Goal: Obtain resource: Obtain resource

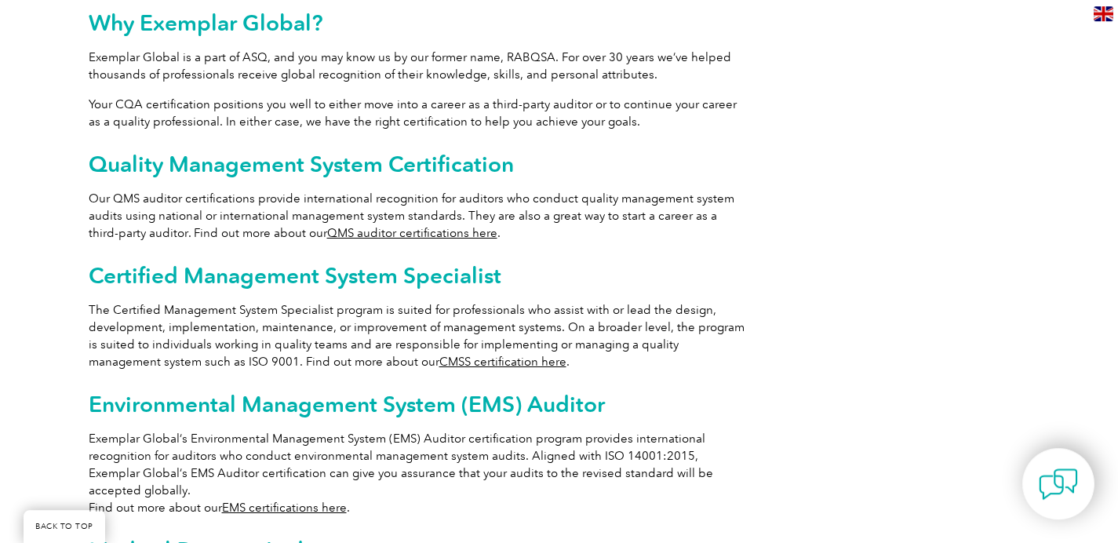
scroll to position [854, 0]
click at [416, 227] on link "QMS auditor certifications here" at bounding box center [412, 234] width 170 height 14
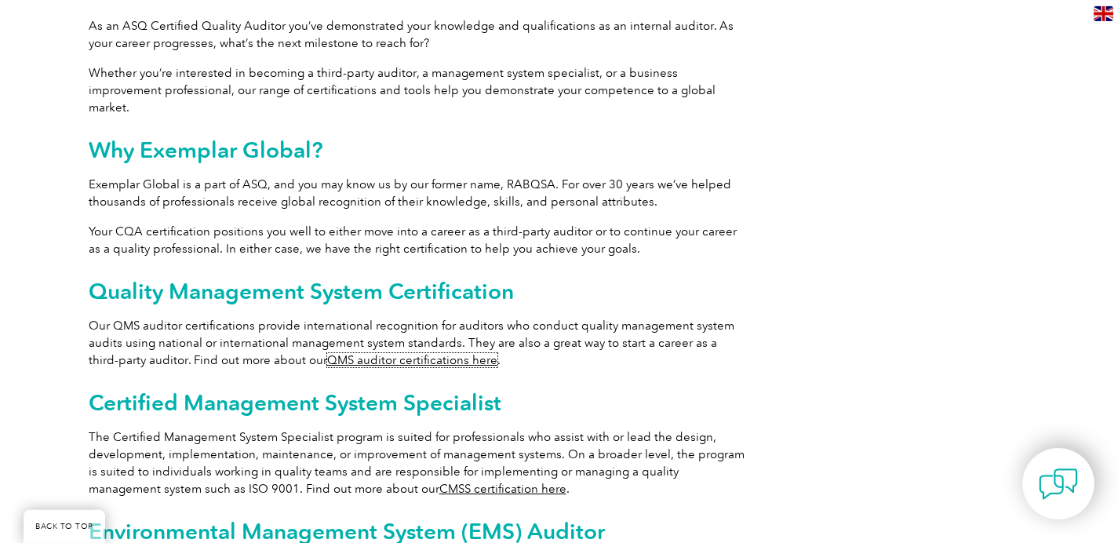
scroll to position [728, 0]
click at [301, 389] on h2 "Certified Management System Specialist" at bounding box center [418, 401] width 659 height 25
click at [440, 481] on link "CMSS certification here" at bounding box center [503, 488] width 127 height 14
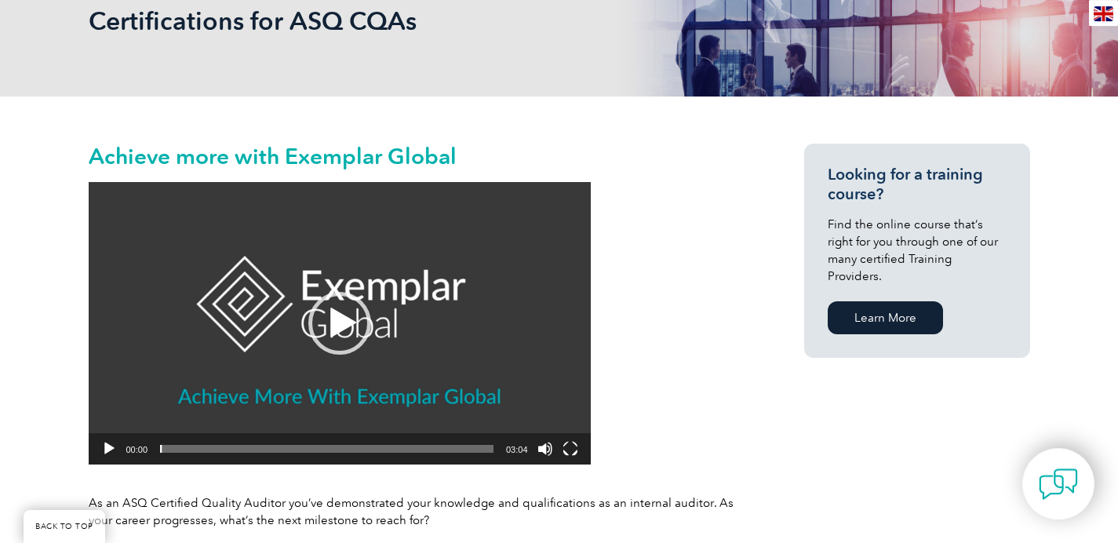
scroll to position [251, 0]
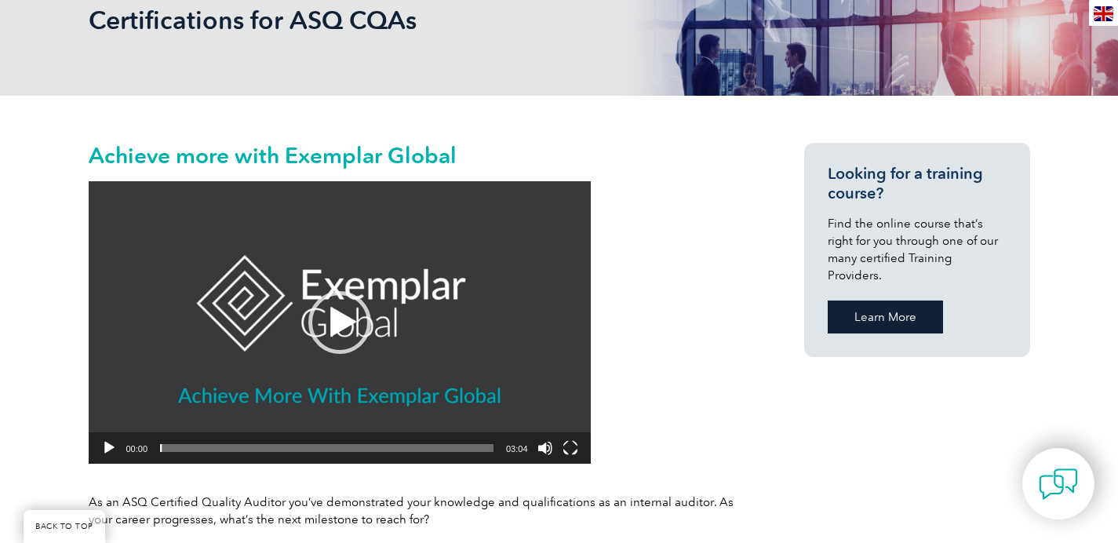
click at [859, 301] on link "Learn More" at bounding box center [885, 317] width 115 height 33
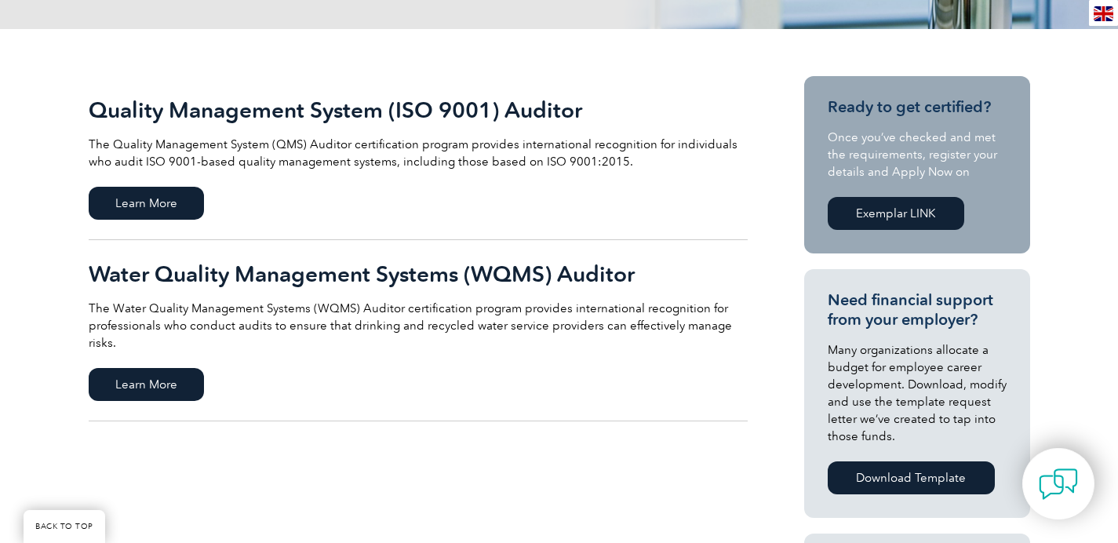
scroll to position [377, 0]
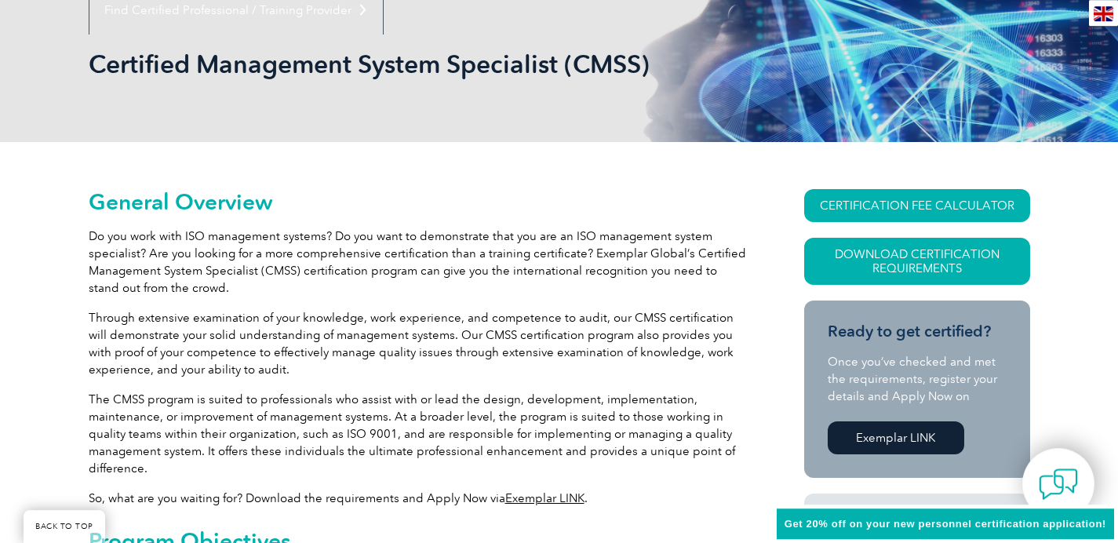
scroll to position [289, 0]
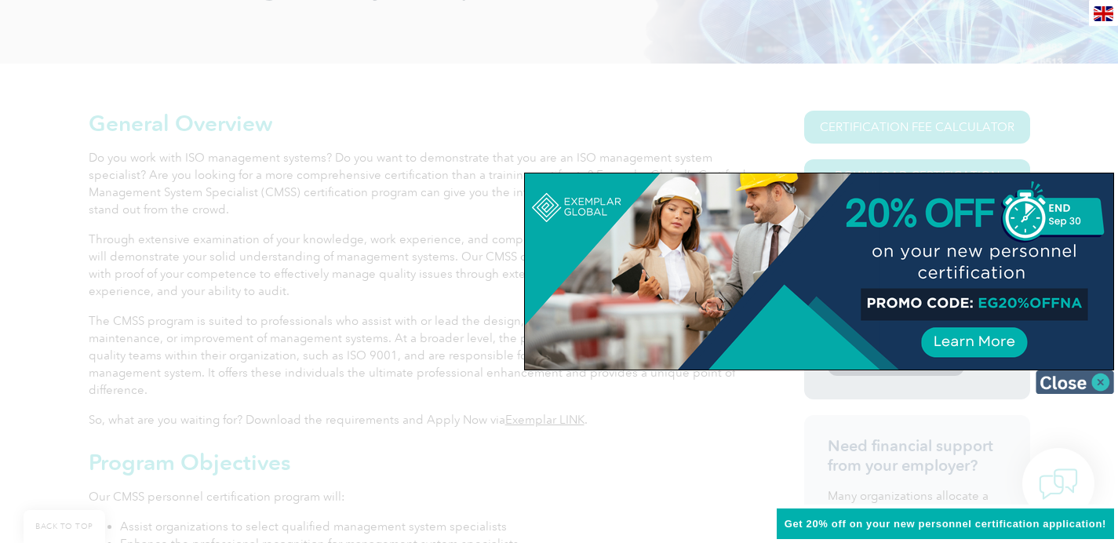
click at [1069, 386] on img at bounding box center [1075, 382] width 78 height 24
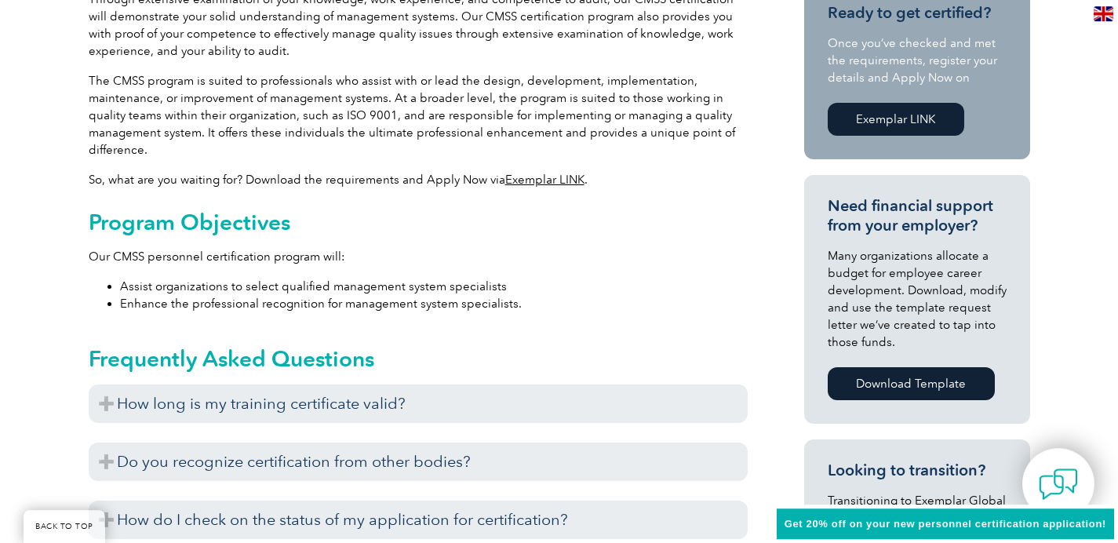
scroll to position [540, 0]
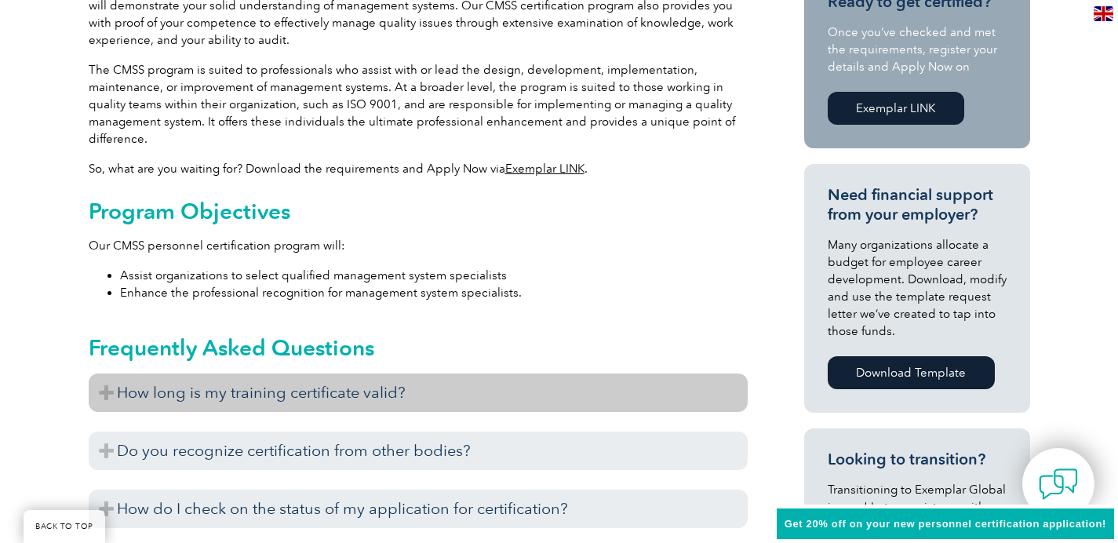
click at [411, 388] on h3 "How long is my training certificate valid?" at bounding box center [418, 393] width 659 height 38
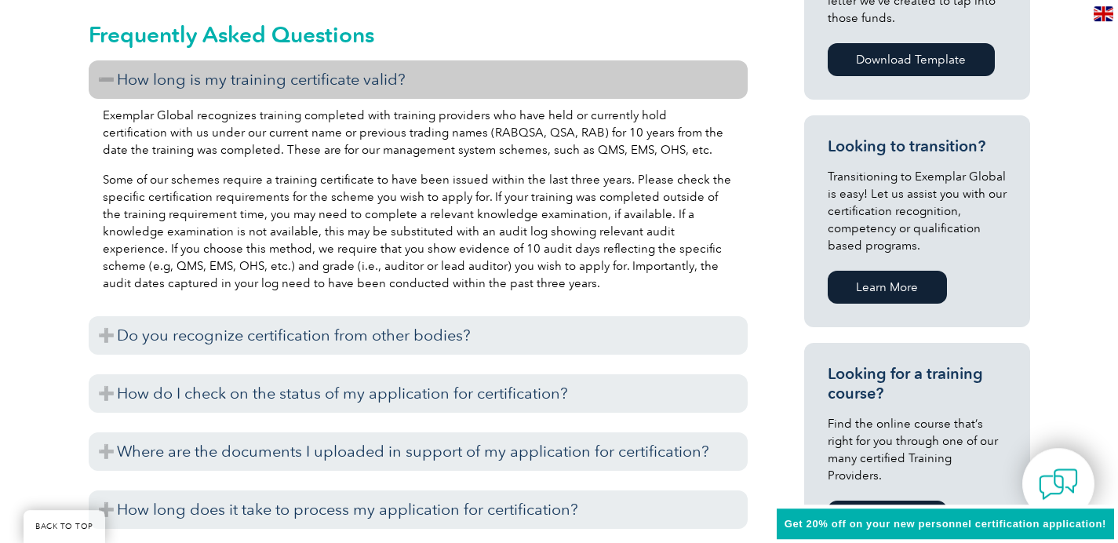
scroll to position [904, 0]
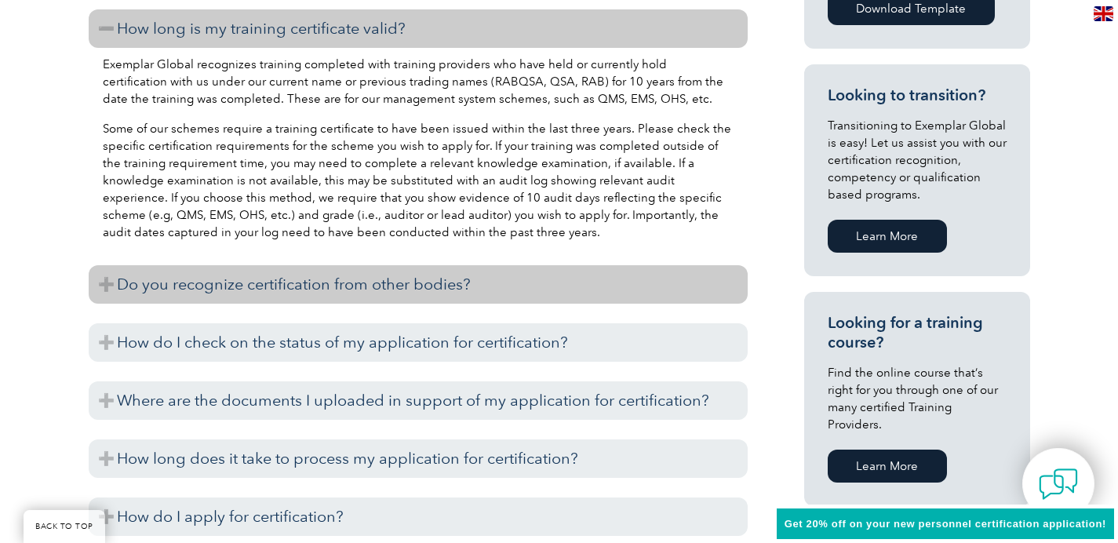
click at [719, 290] on h3 "Do you recognize certification from other bodies?" at bounding box center [418, 284] width 659 height 38
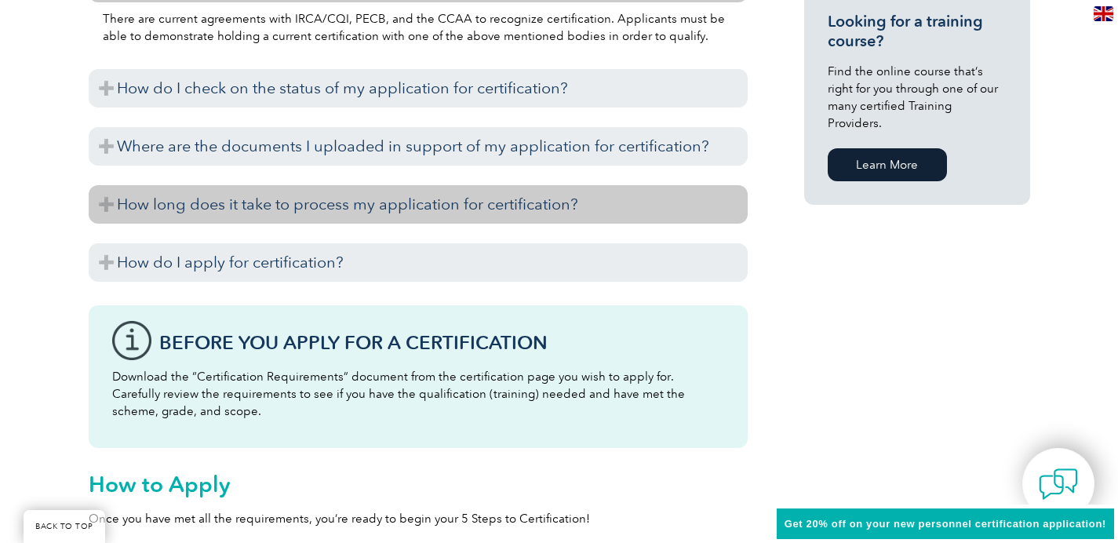
scroll to position [1218, 0]
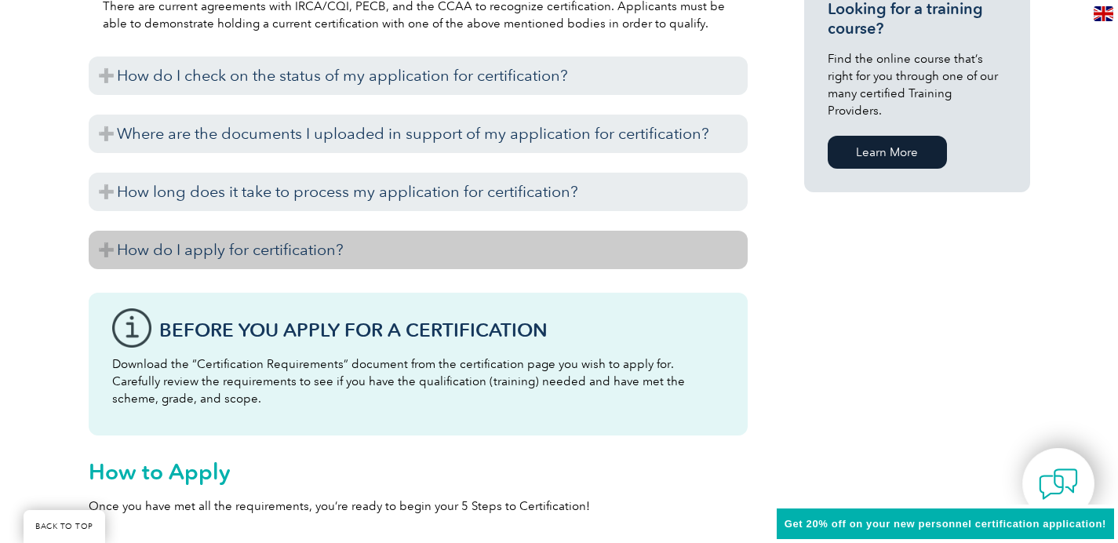
click at [566, 235] on h3 "How do I apply for certification?" at bounding box center [418, 250] width 659 height 38
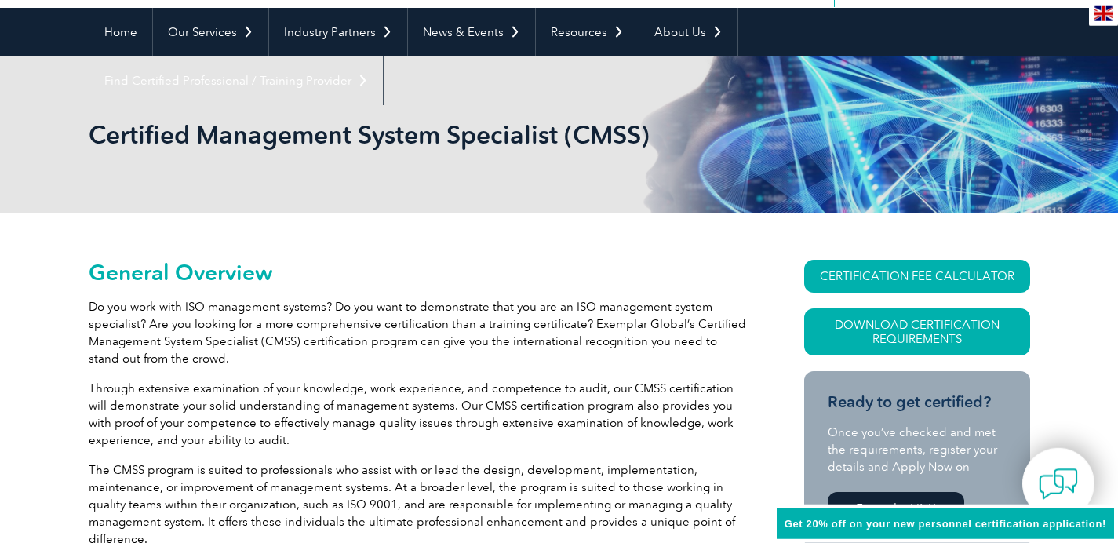
scroll to position [0, 0]
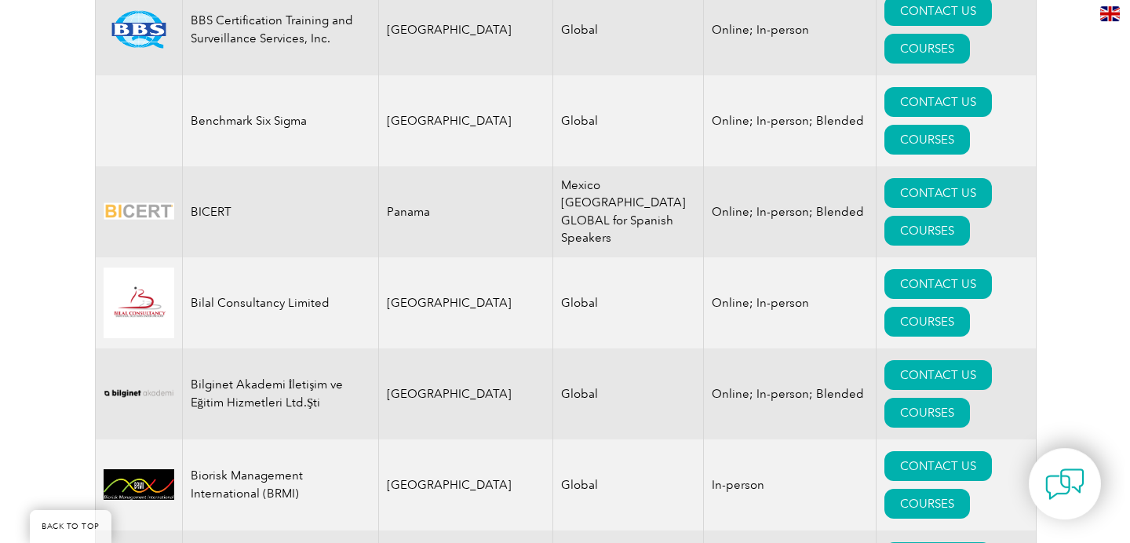
scroll to position [2876, 0]
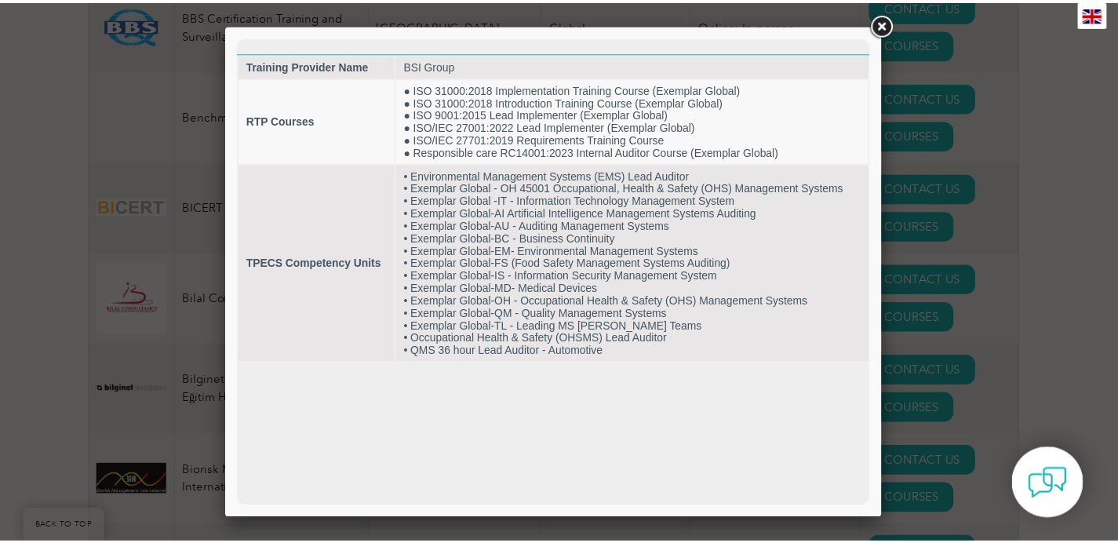
scroll to position [0, 0]
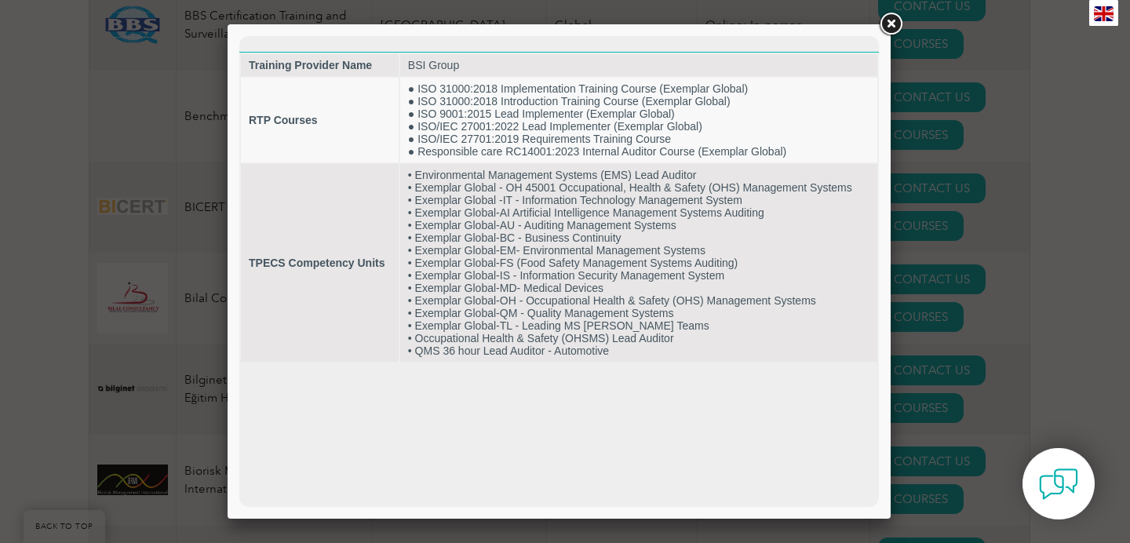
click at [888, 16] on link at bounding box center [891, 24] width 28 height 28
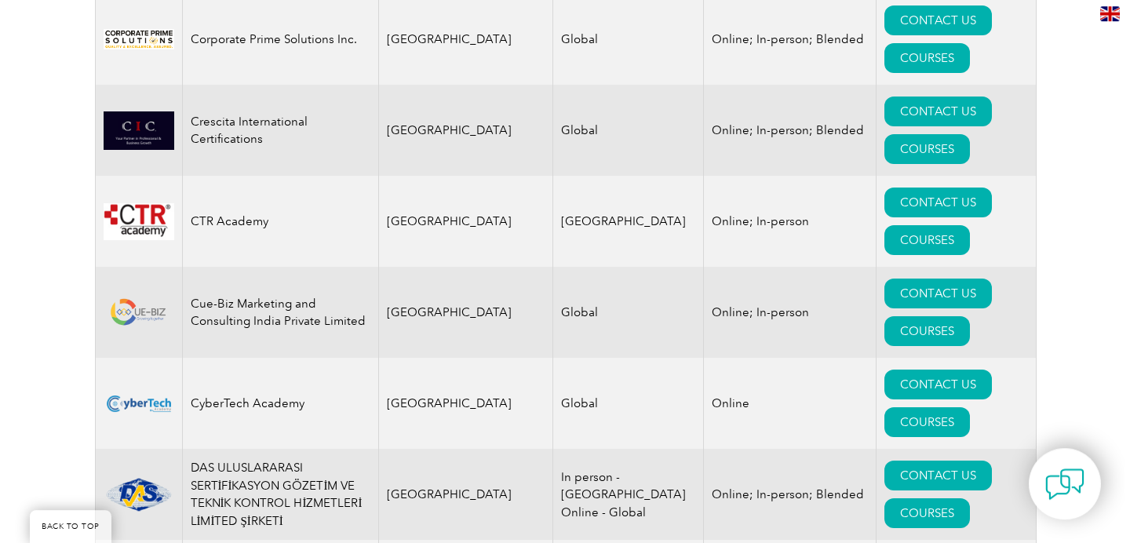
scroll to position [6203, 0]
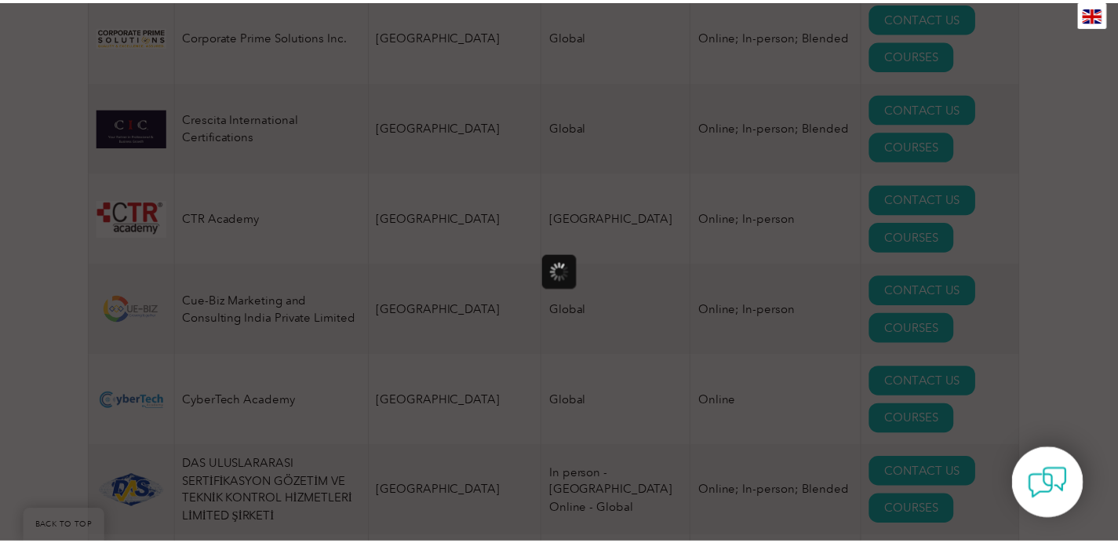
scroll to position [0, 0]
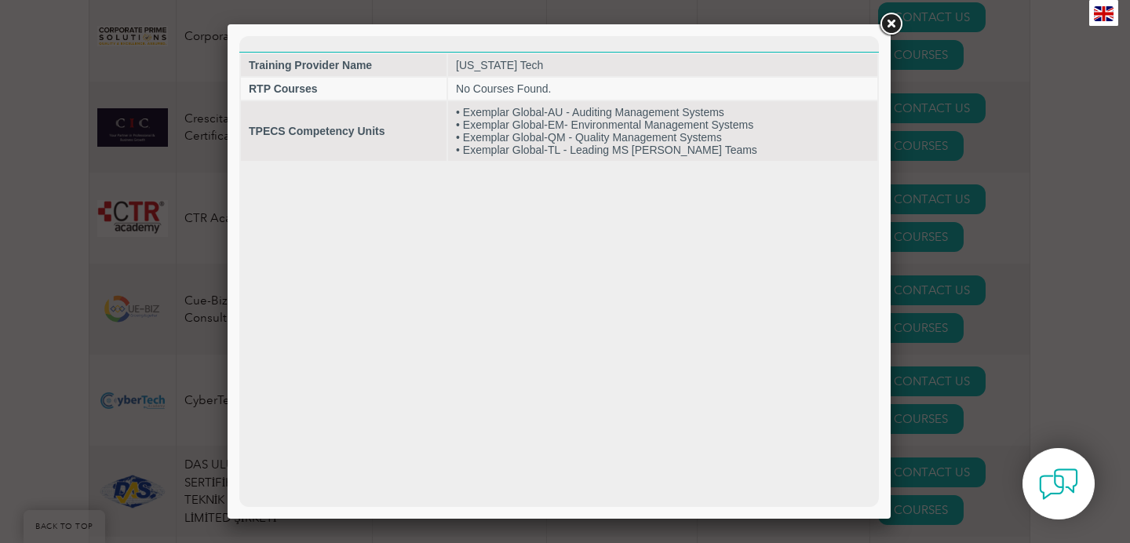
click at [893, 27] on link at bounding box center [891, 24] width 28 height 28
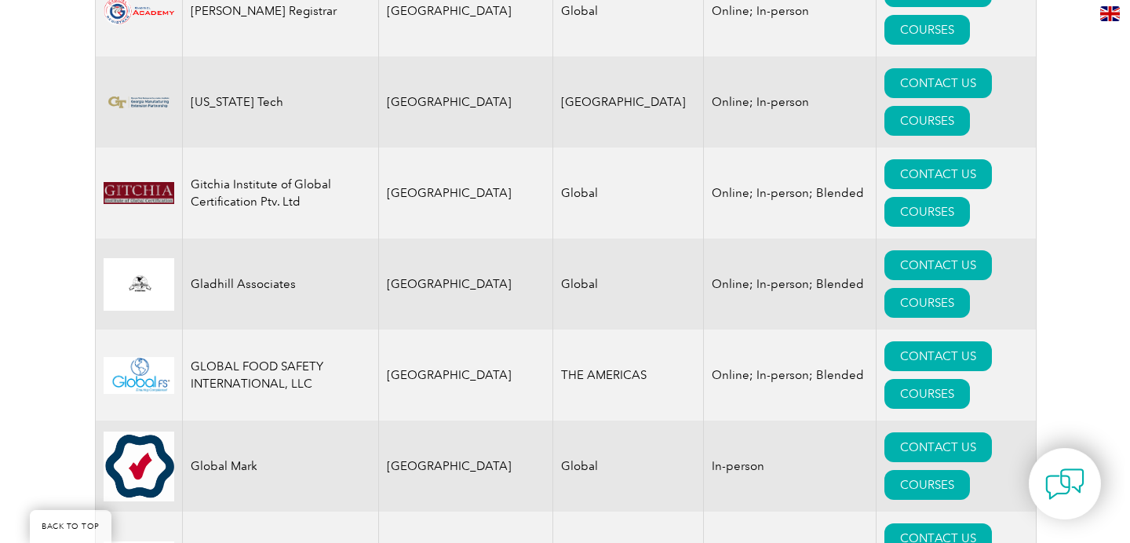
scroll to position [9217, 0]
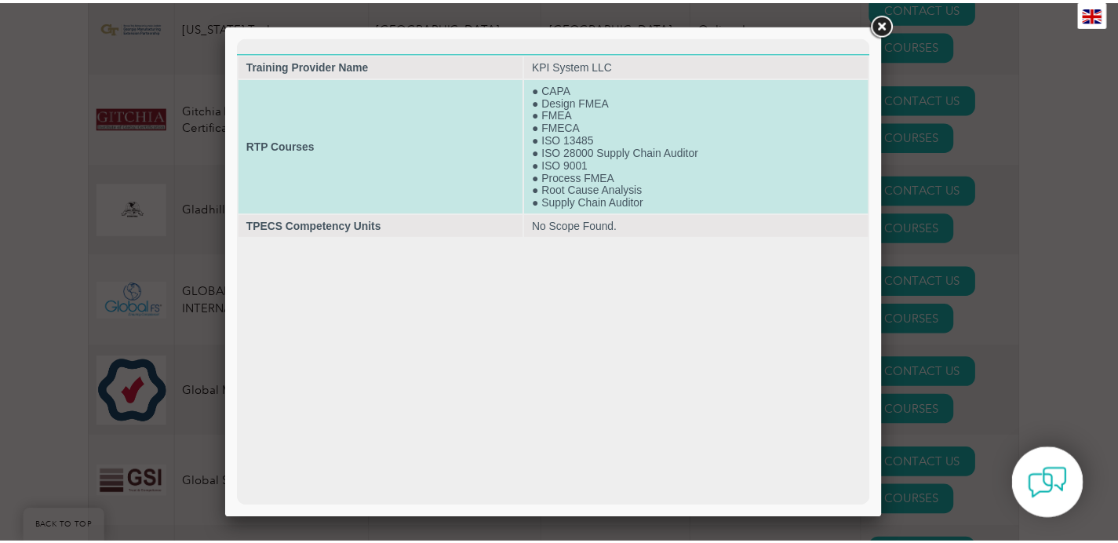
scroll to position [0, 0]
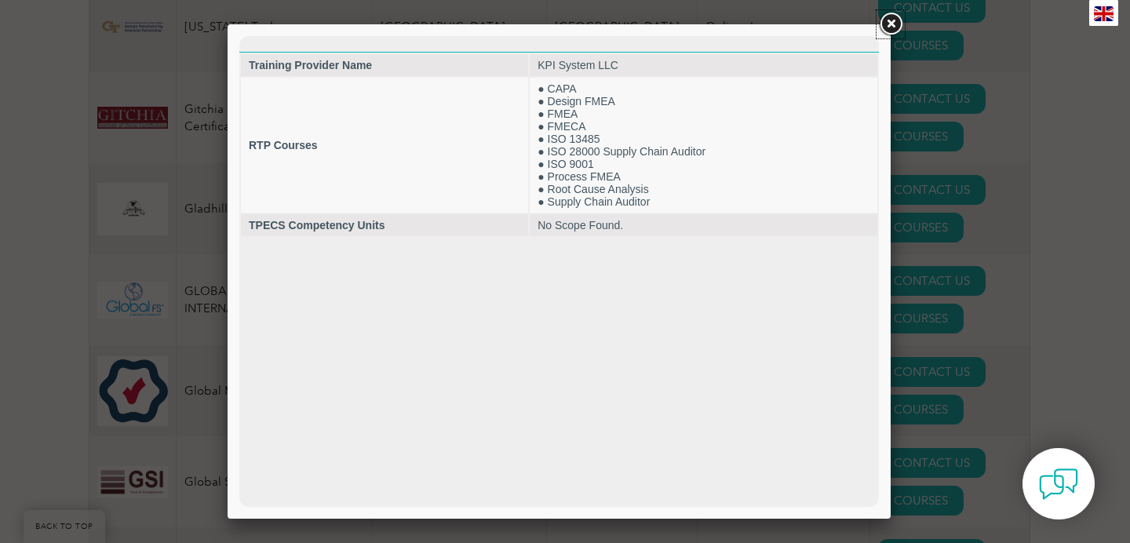
click at [889, 25] on link at bounding box center [891, 24] width 28 height 28
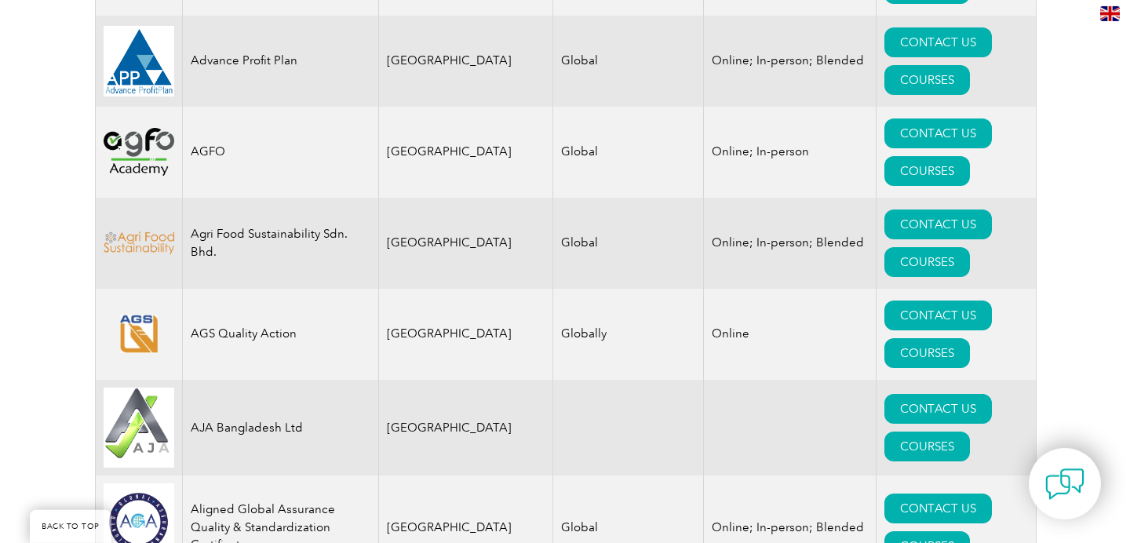
scroll to position [1482, 0]
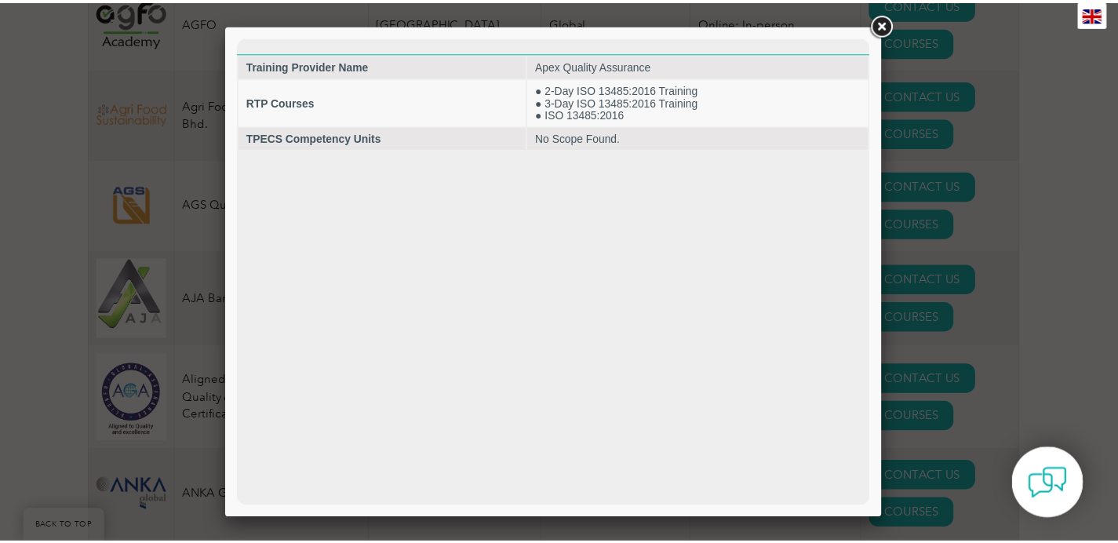
scroll to position [0, 0]
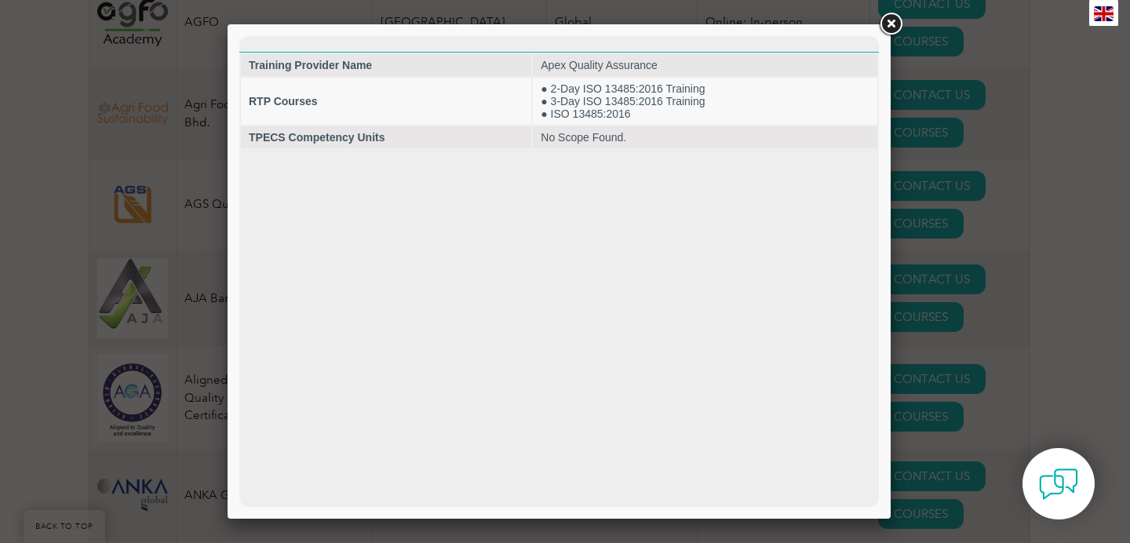
click at [892, 26] on link at bounding box center [891, 24] width 28 height 28
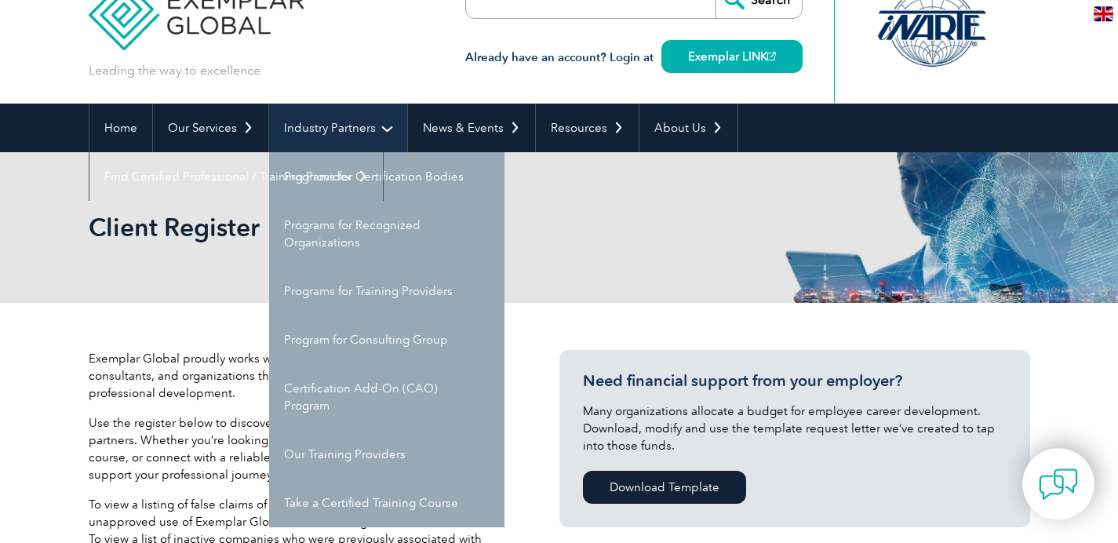
scroll to position [100, 0]
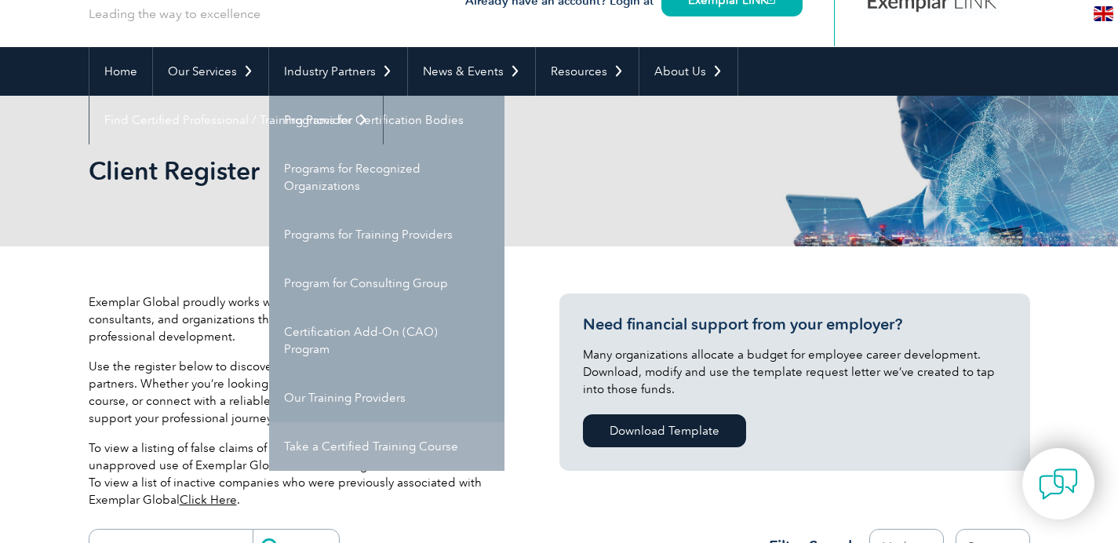
click at [412, 447] on link "Take a Certified Training Course" at bounding box center [386, 446] width 235 height 49
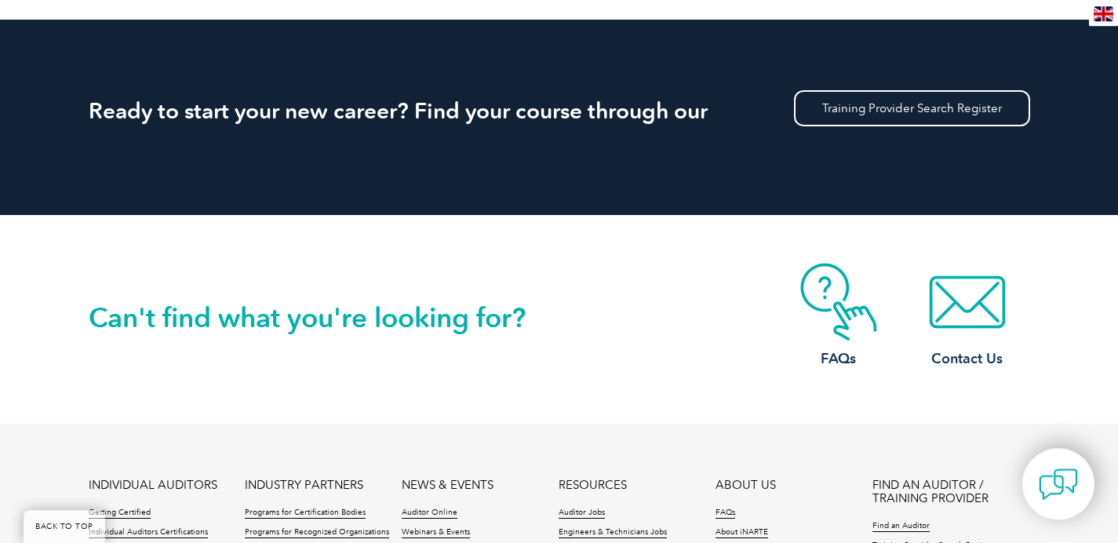
scroll to position [1469, 0]
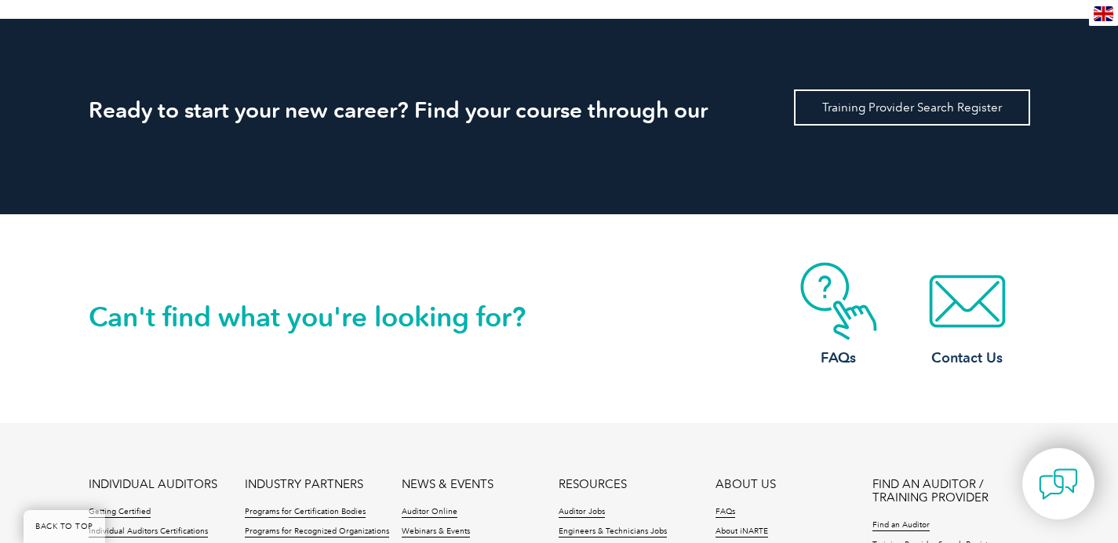
click at [838, 120] on link "Training Provider Search Register" at bounding box center [912, 107] width 236 height 36
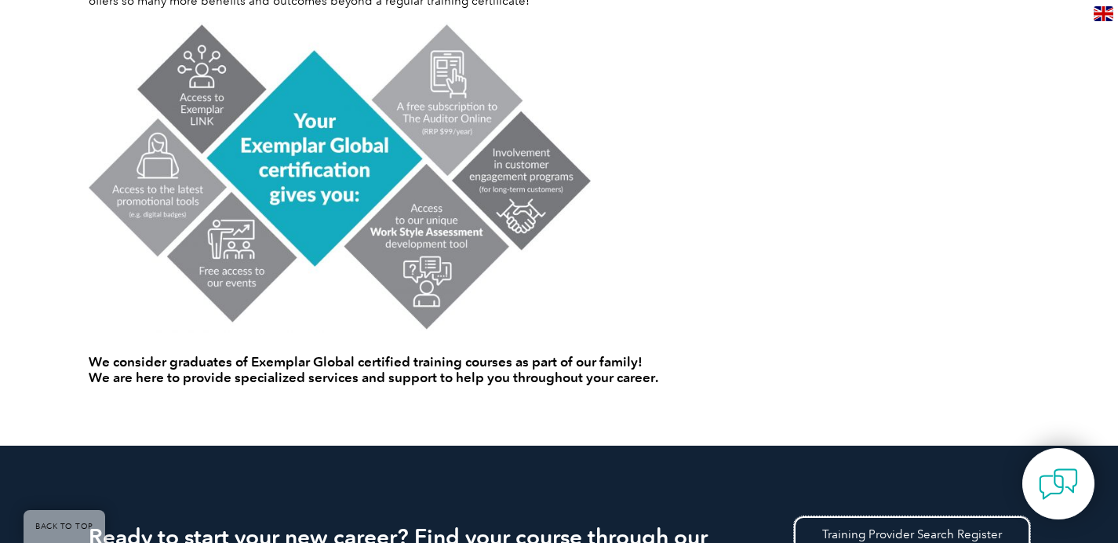
scroll to position [1369, 0]
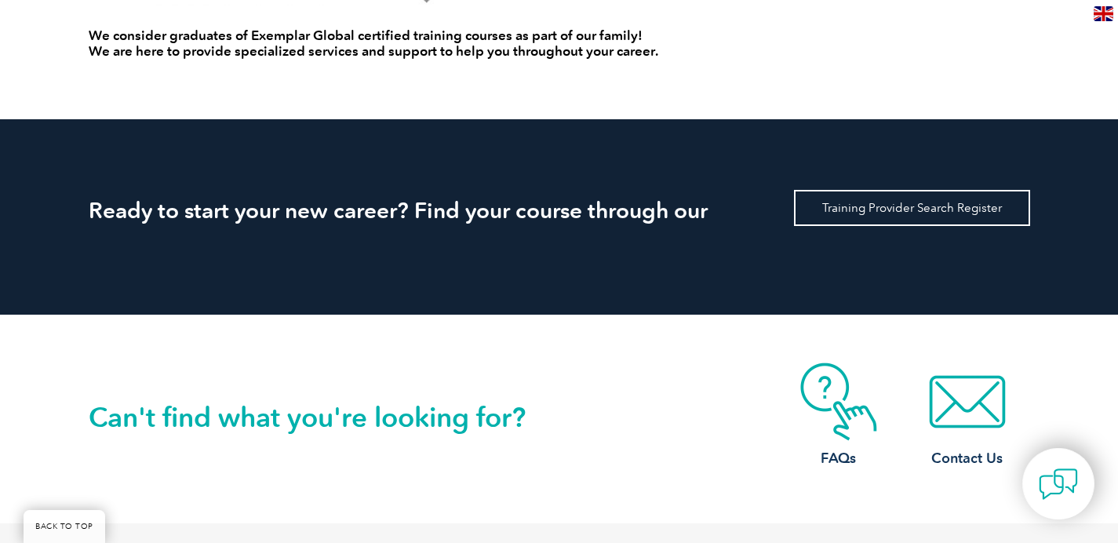
click at [855, 209] on link "Training Provider Search Register" at bounding box center [912, 208] width 236 height 36
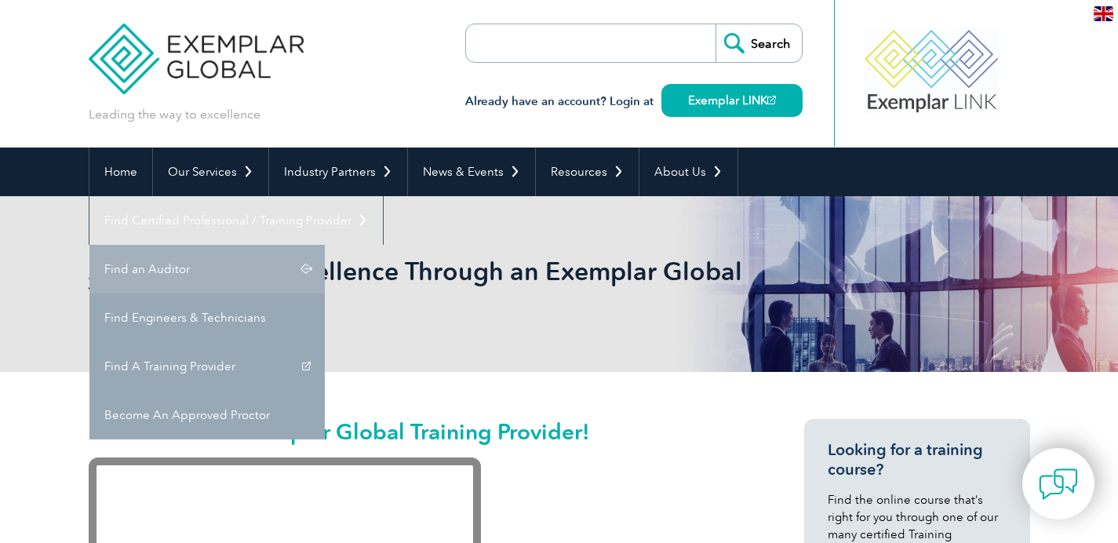
click at [325, 245] on link "Find an Auditor" at bounding box center [206, 269] width 235 height 49
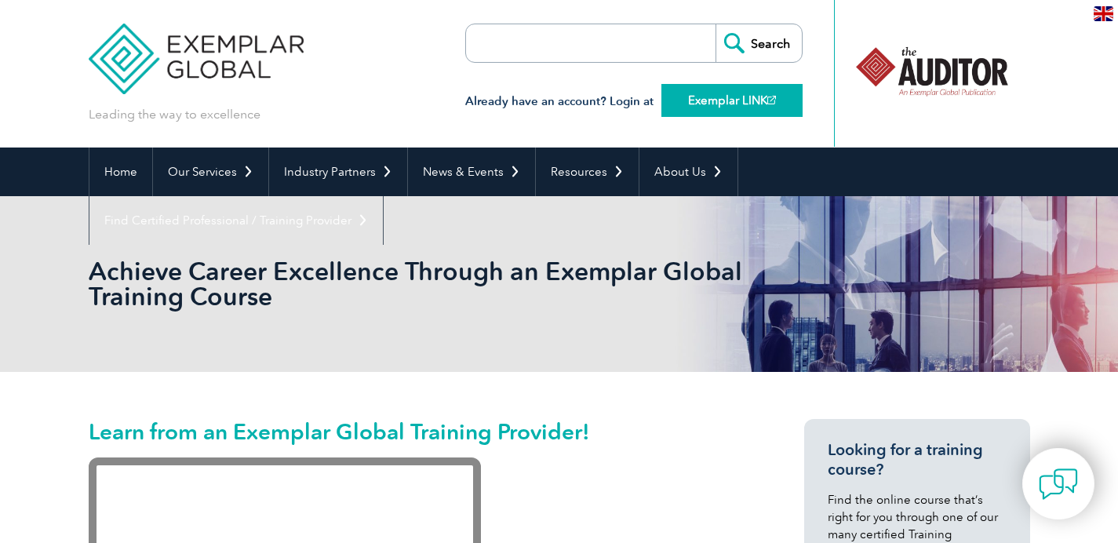
click at [746, 105] on link "Exemplar LINK" at bounding box center [732, 100] width 141 height 33
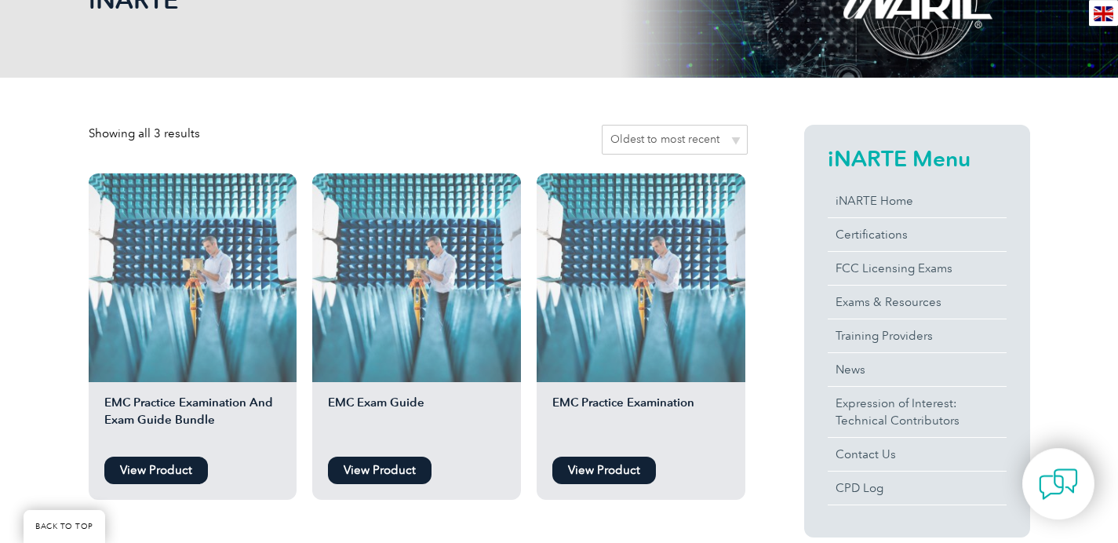
scroll to position [289, 0]
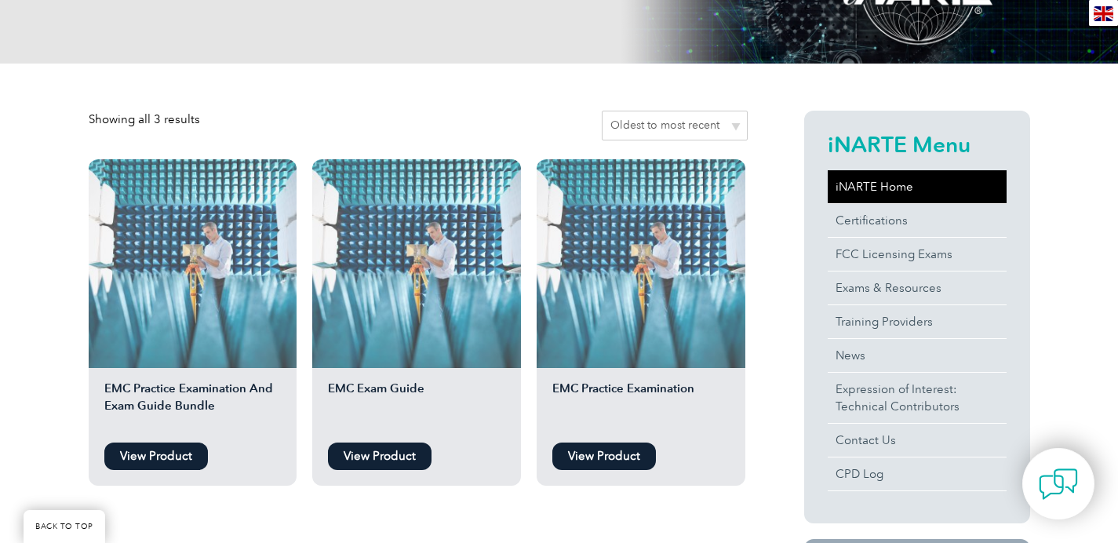
click at [892, 187] on link "iNARTE Home" at bounding box center [917, 186] width 179 height 33
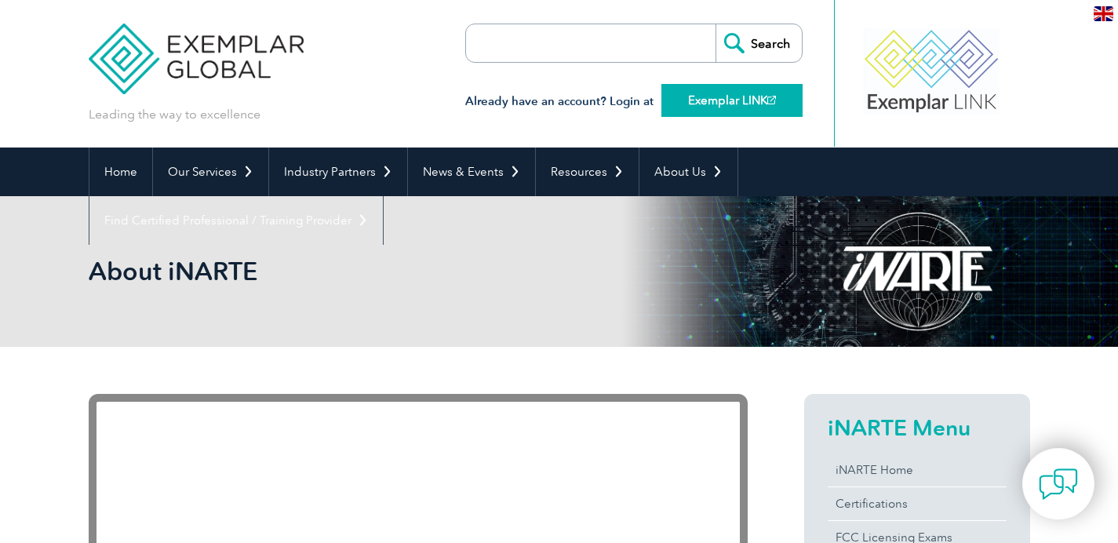
click at [723, 101] on link "Exemplar LINK" at bounding box center [732, 100] width 141 height 33
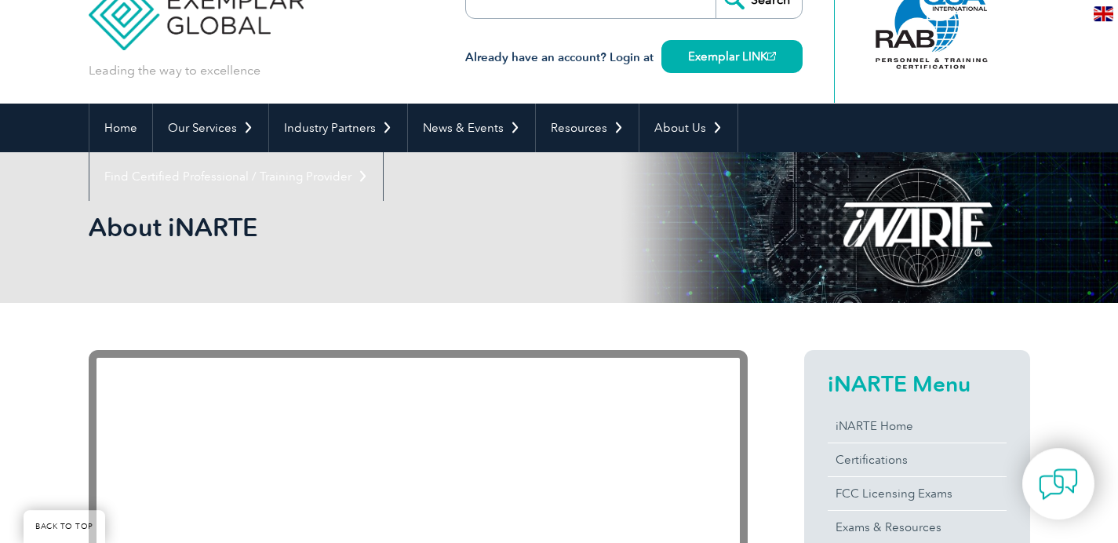
scroll to position [188, 0]
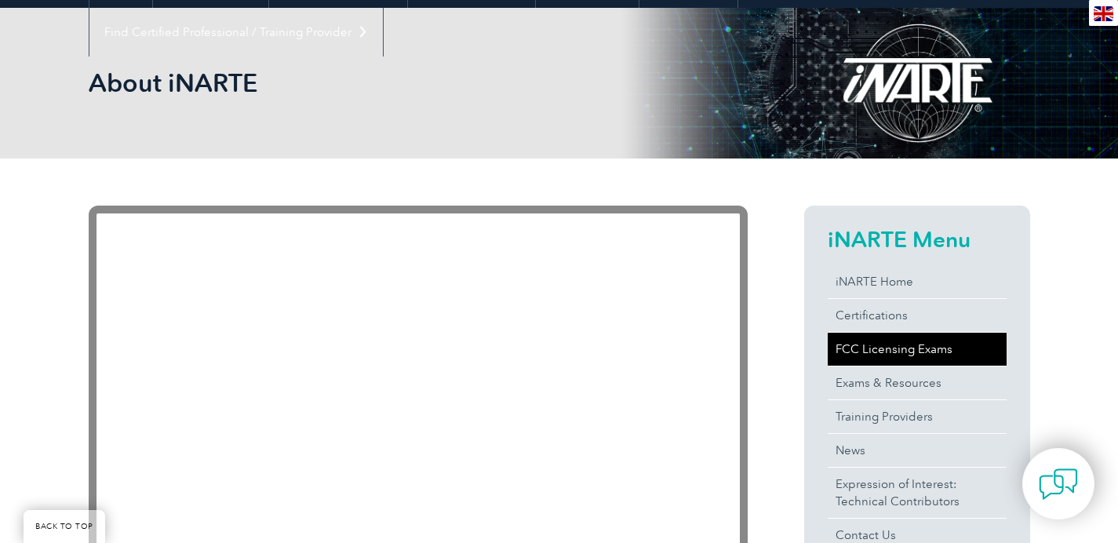
click at [858, 353] on link "FCC Licensing Exams" at bounding box center [917, 349] width 179 height 33
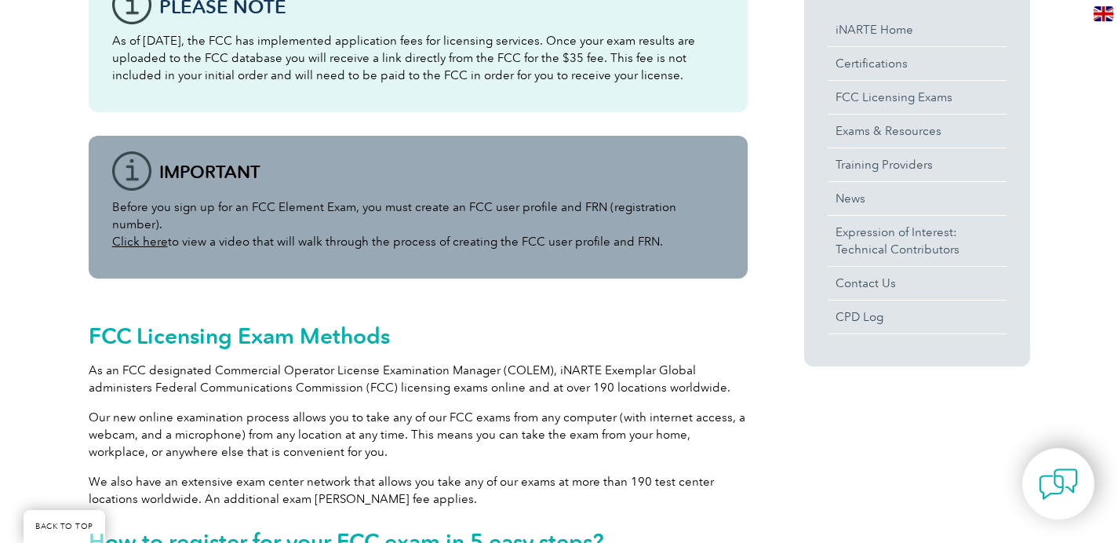
scroll to position [389, 0]
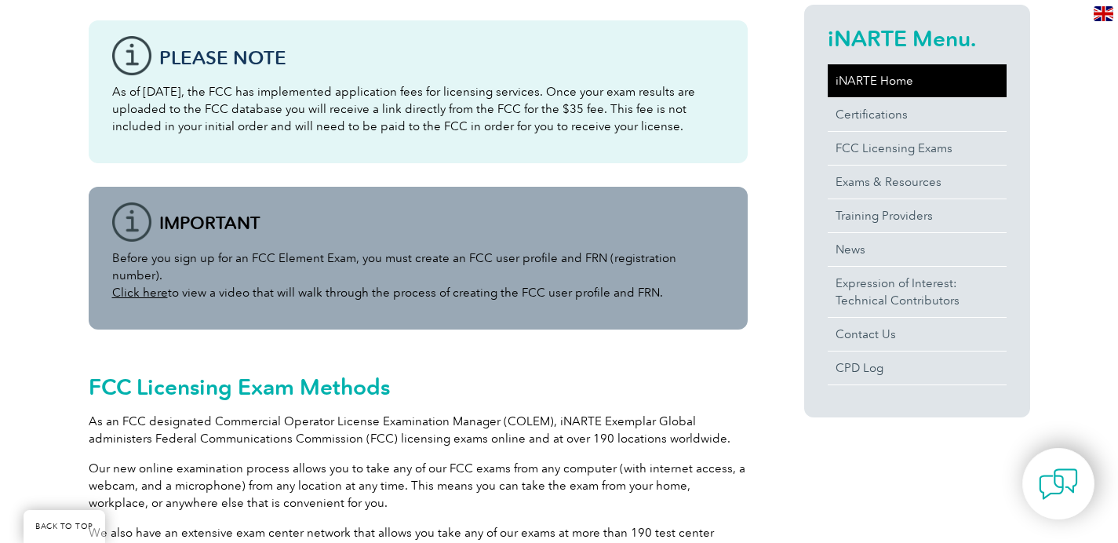
click at [882, 82] on link "iNARTE Home" at bounding box center [917, 80] width 179 height 33
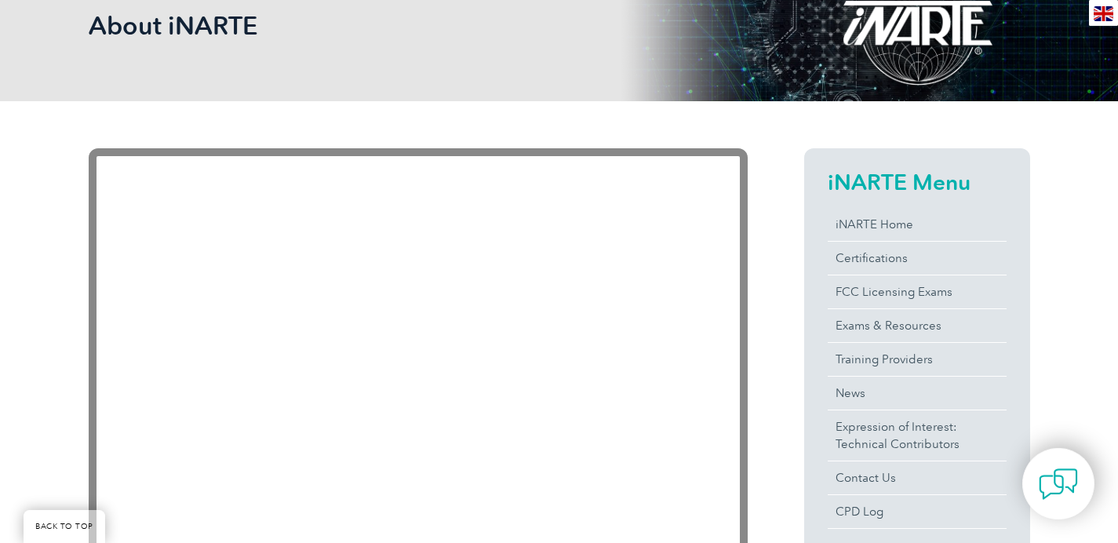
scroll to position [289, 0]
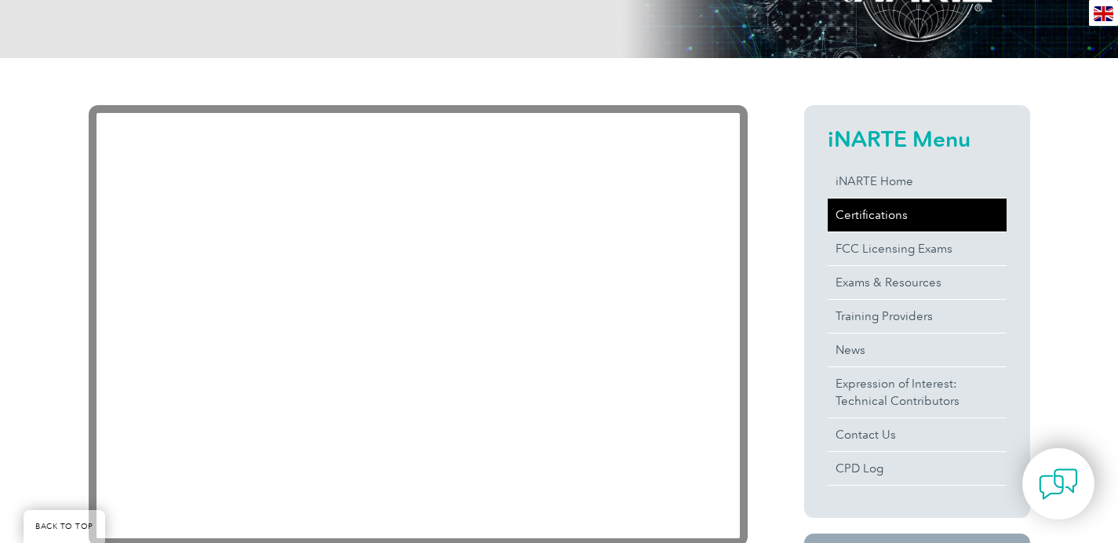
click at [897, 210] on link "Certifications" at bounding box center [917, 215] width 179 height 33
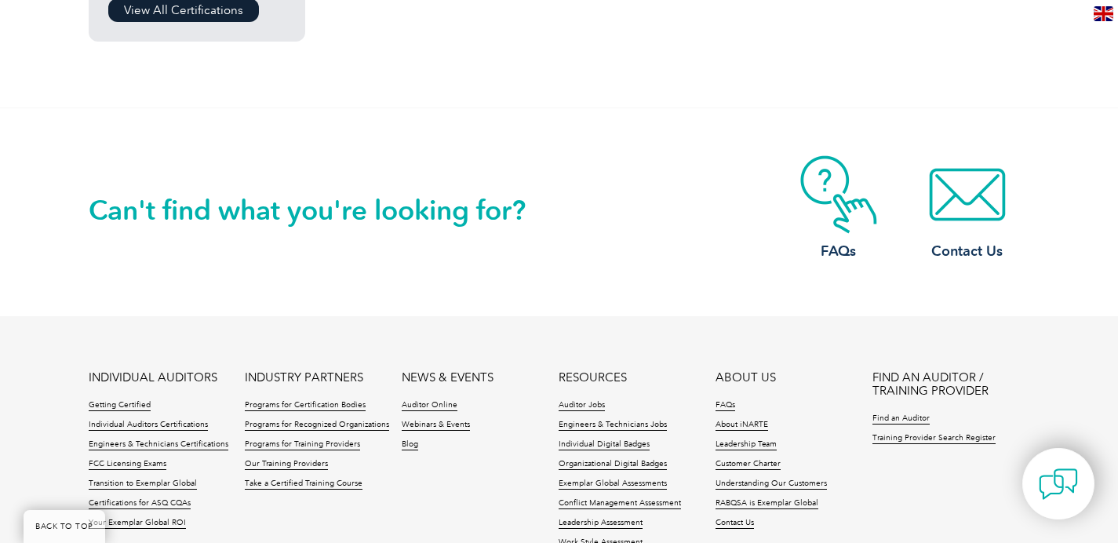
scroll to position [1381, 0]
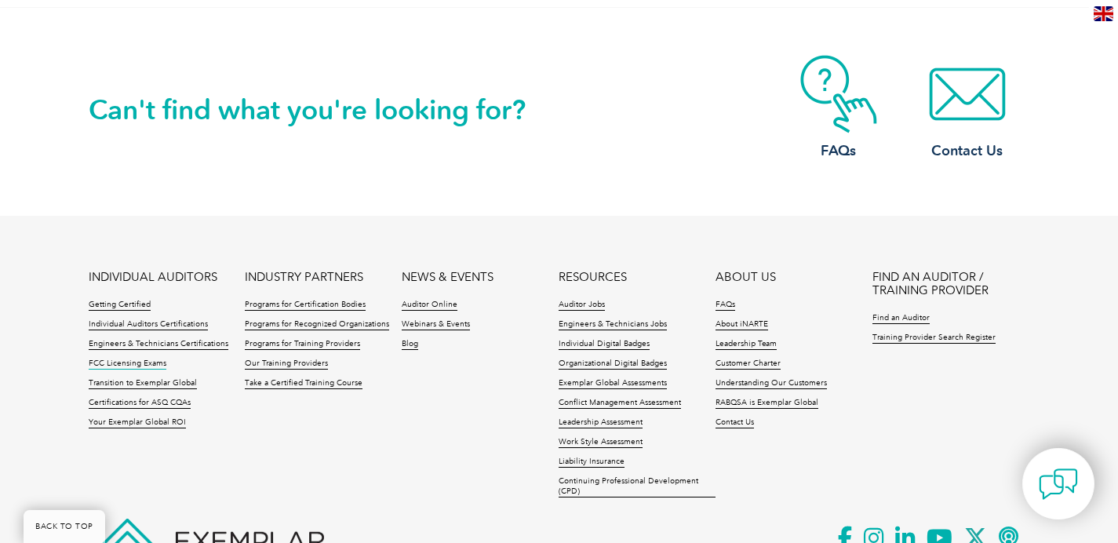
click at [137, 365] on link "FCC Licensing Exams" at bounding box center [128, 364] width 78 height 11
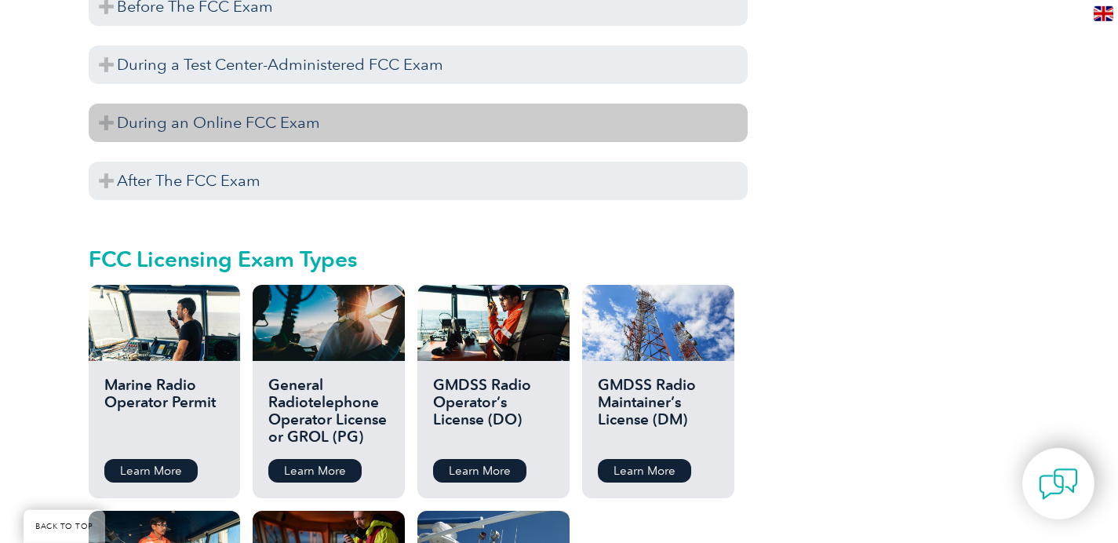
scroll to position [1607, 0]
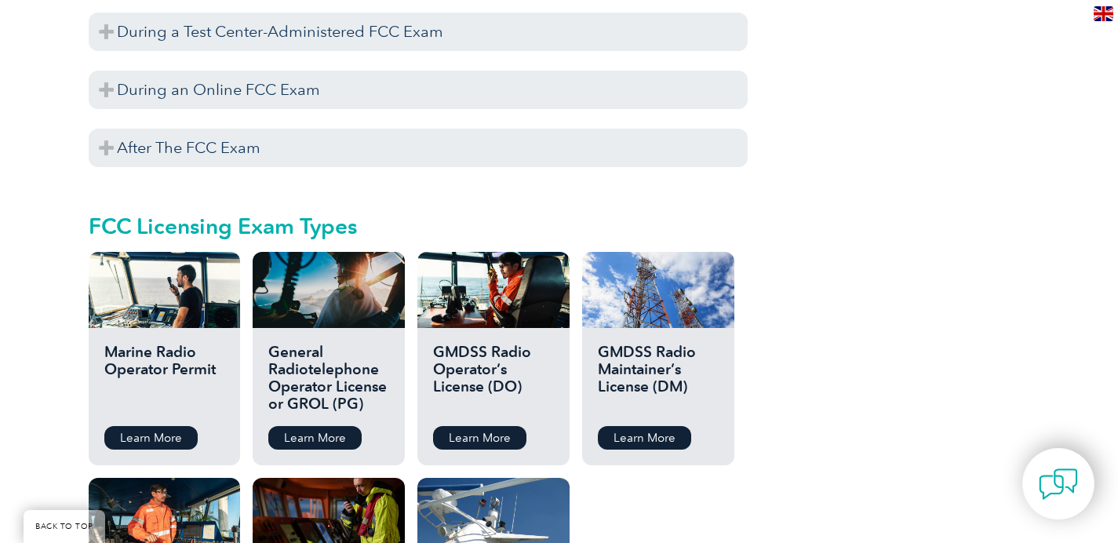
click at [326, 359] on h2 "General Radiotelephone Operator License or GROL (PG)" at bounding box center [328, 379] width 120 height 71
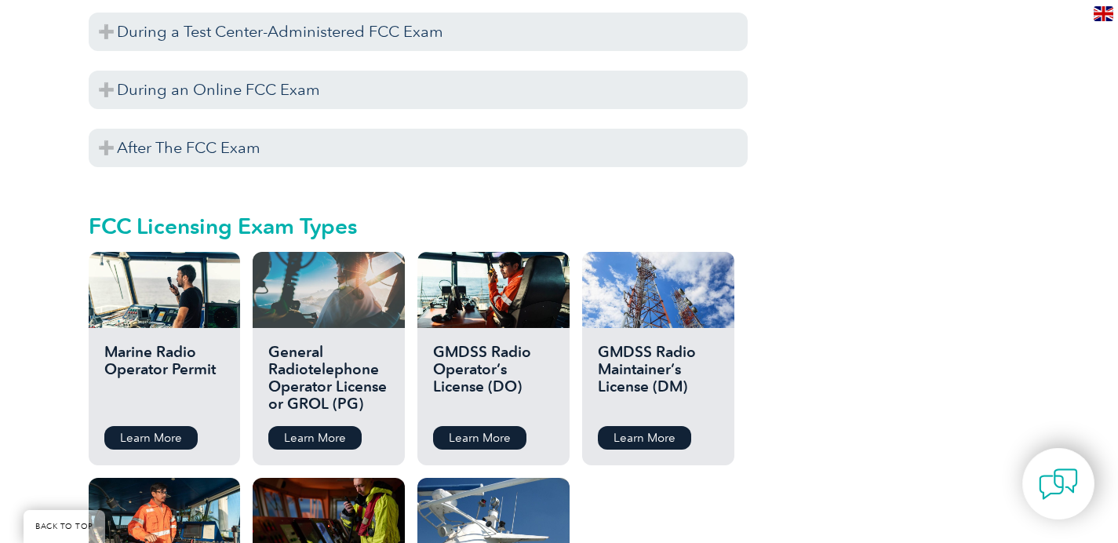
click at [319, 304] on div at bounding box center [328, 290] width 151 height 76
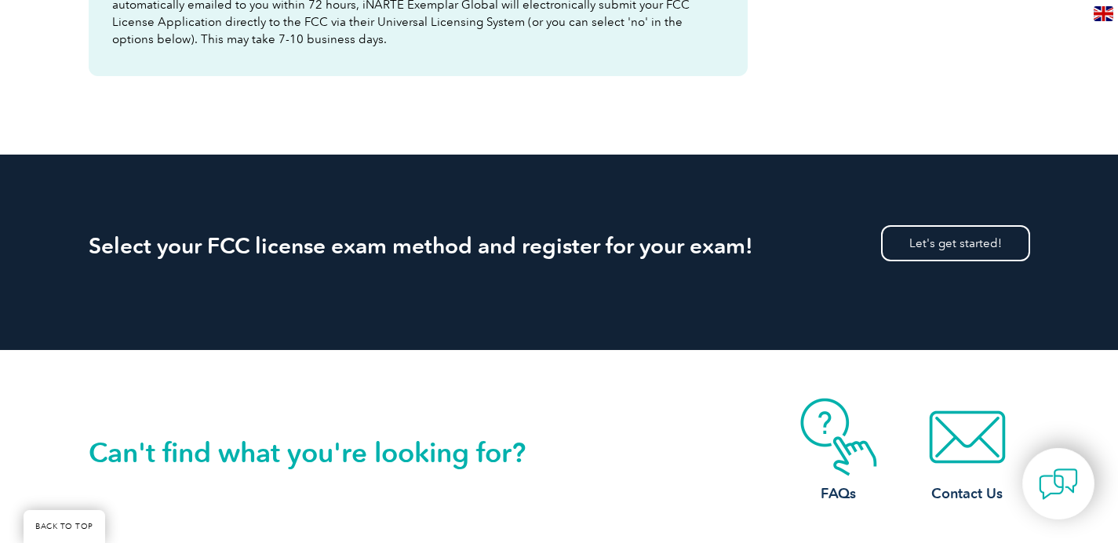
scroll to position [2511, 0]
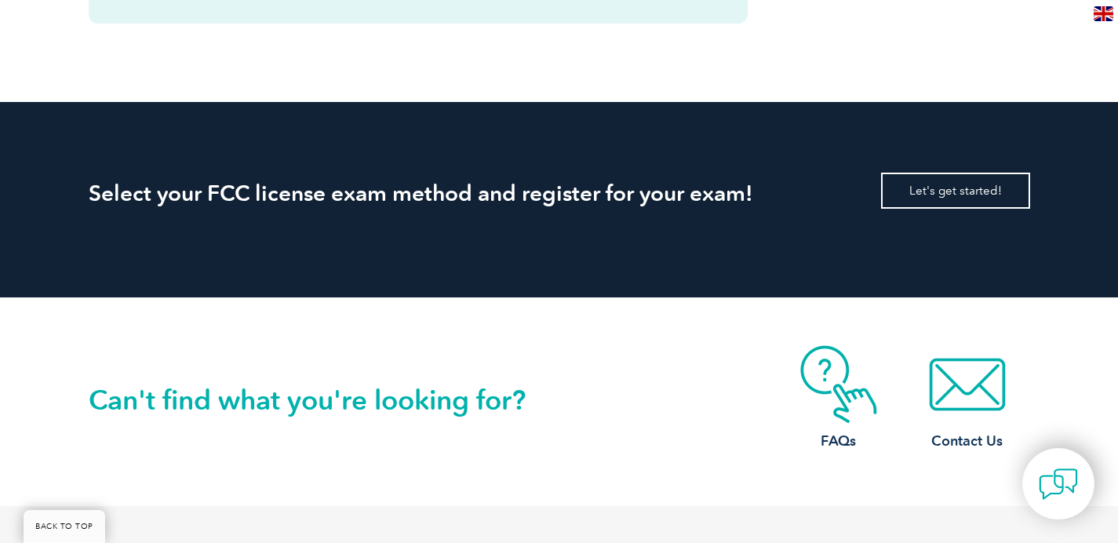
click at [934, 173] on link "Let's get started!" at bounding box center [955, 191] width 149 height 36
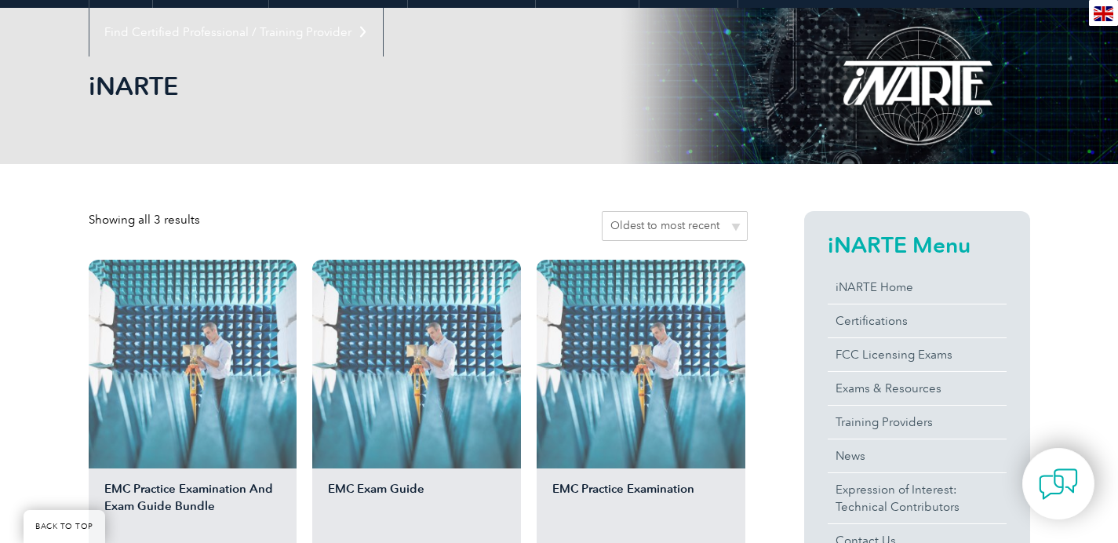
scroll to position [402, 0]
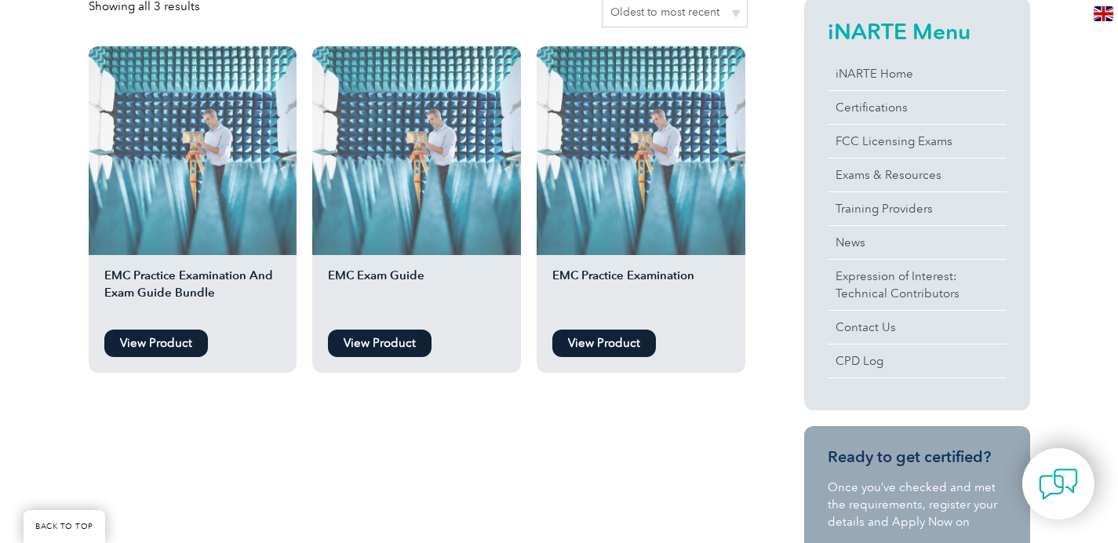
click at [393, 339] on link "View Product" at bounding box center [380, 343] width 104 height 27
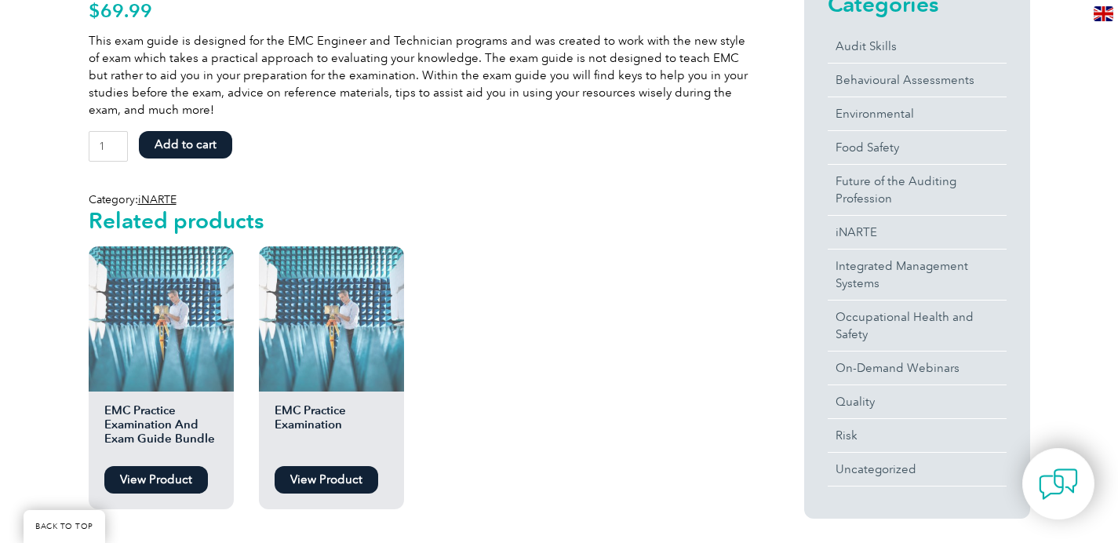
scroll to position [440, 0]
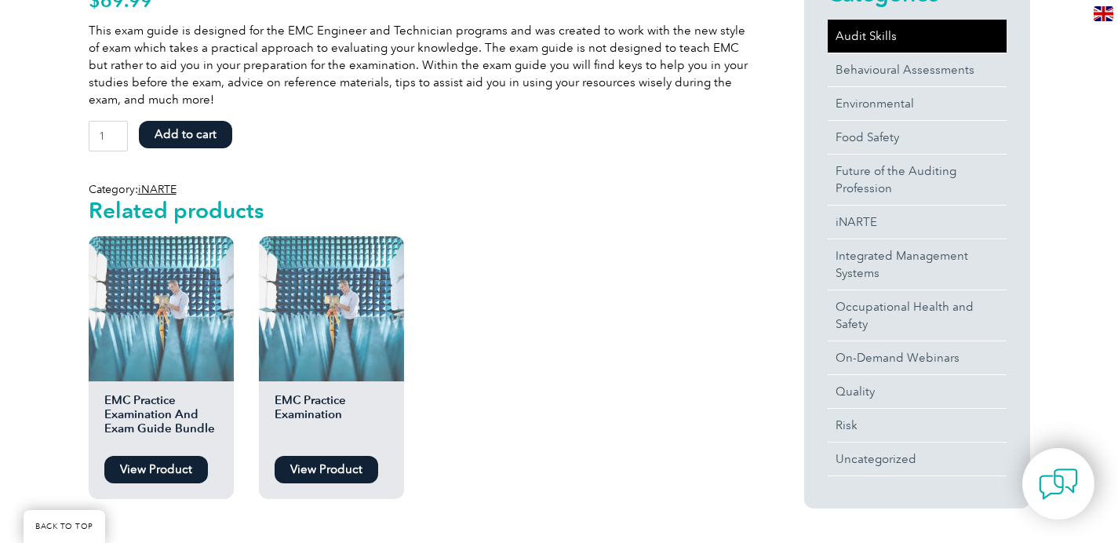
click at [870, 37] on link "Audit Skills" at bounding box center [917, 36] width 179 height 33
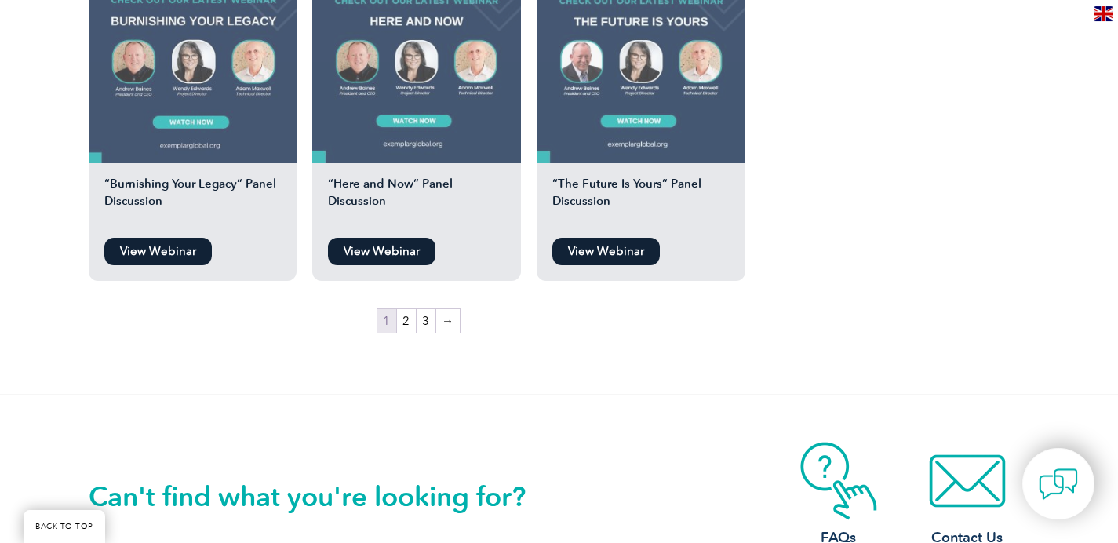
scroll to position [1545, 0]
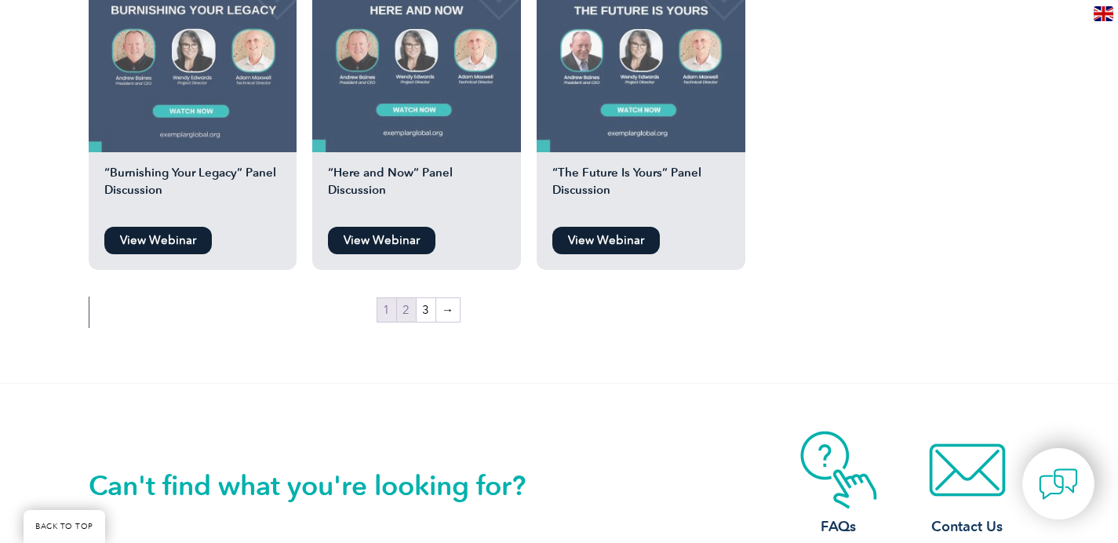
click at [410, 308] on link "2" at bounding box center [406, 310] width 19 height 24
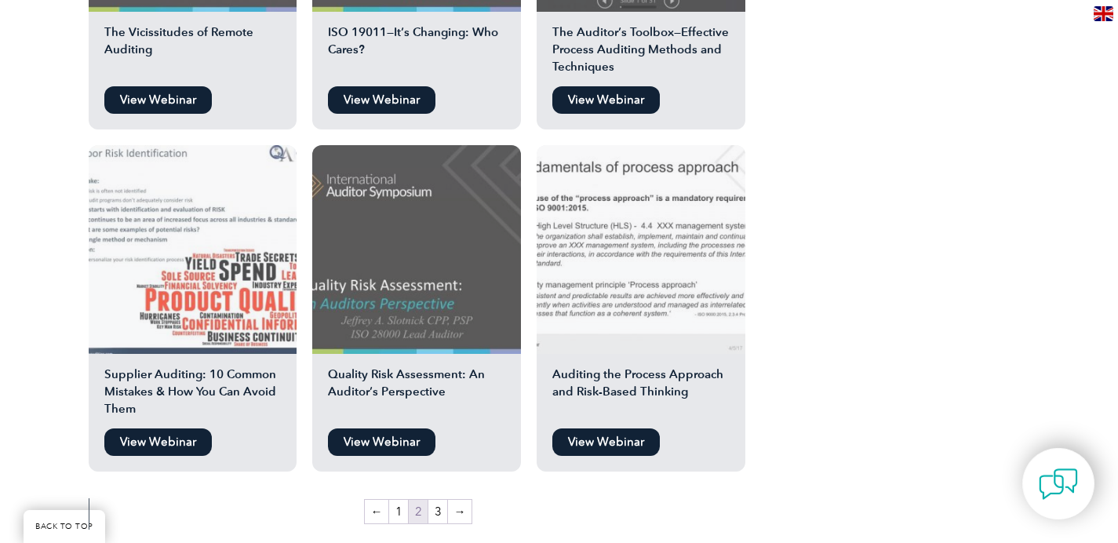
scroll to position [1344, 0]
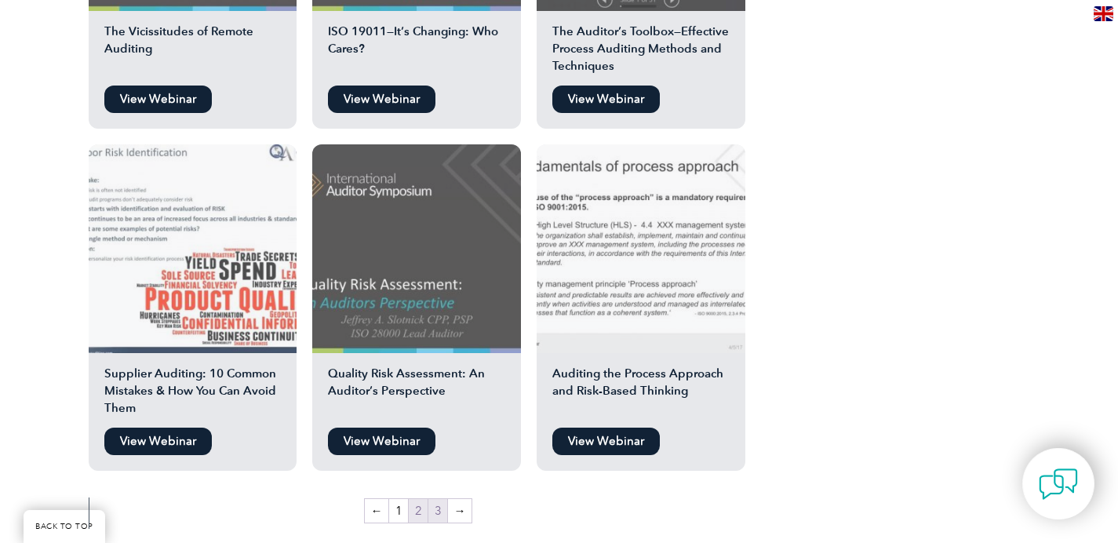
click at [440, 513] on link "3" at bounding box center [438, 511] width 19 height 24
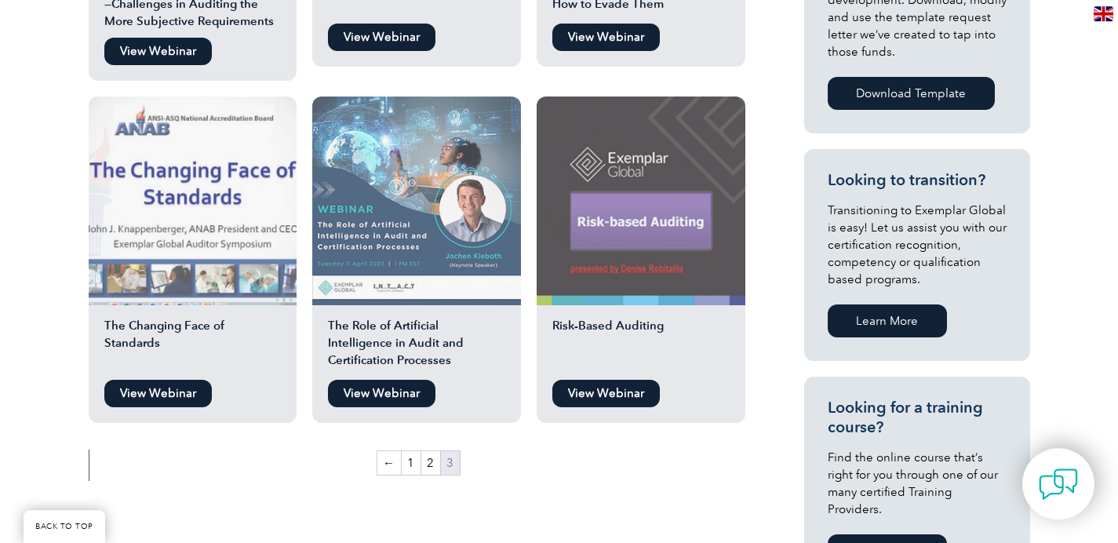
scroll to position [879, 0]
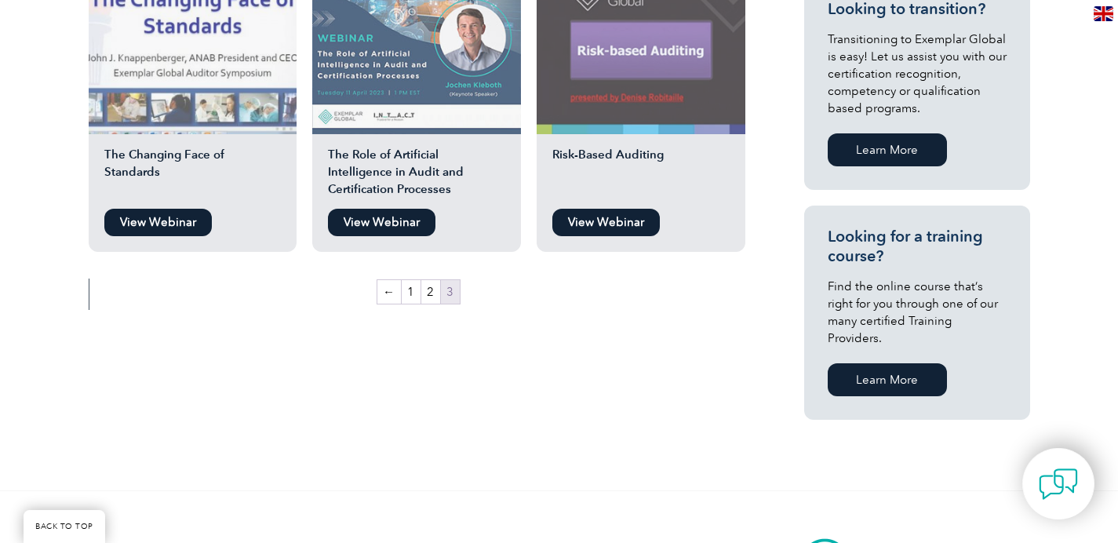
click at [599, 230] on link "View Webinar" at bounding box center [607, 222] width 108 height 27
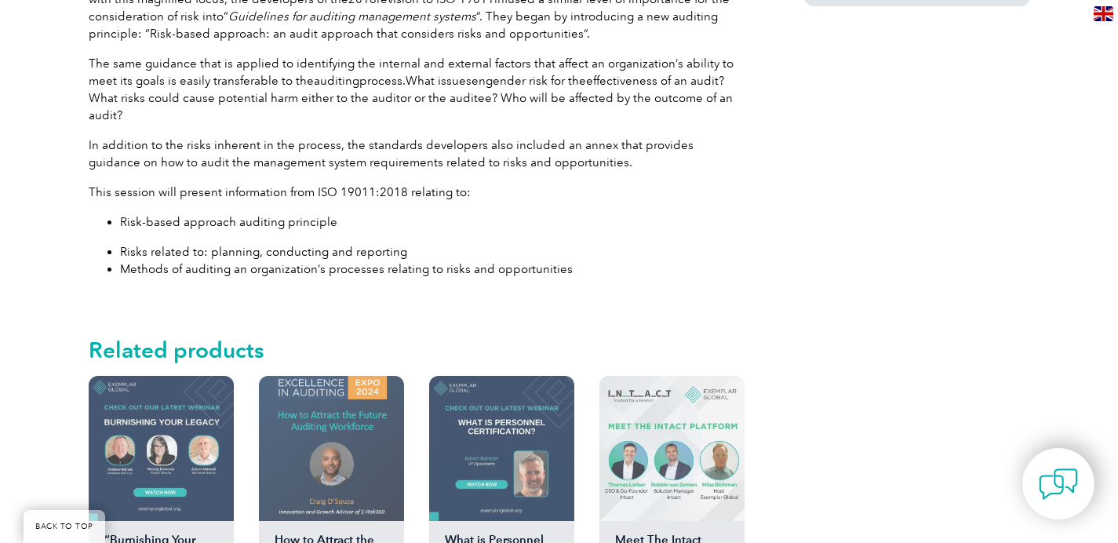
scroll to position [1155, 0]
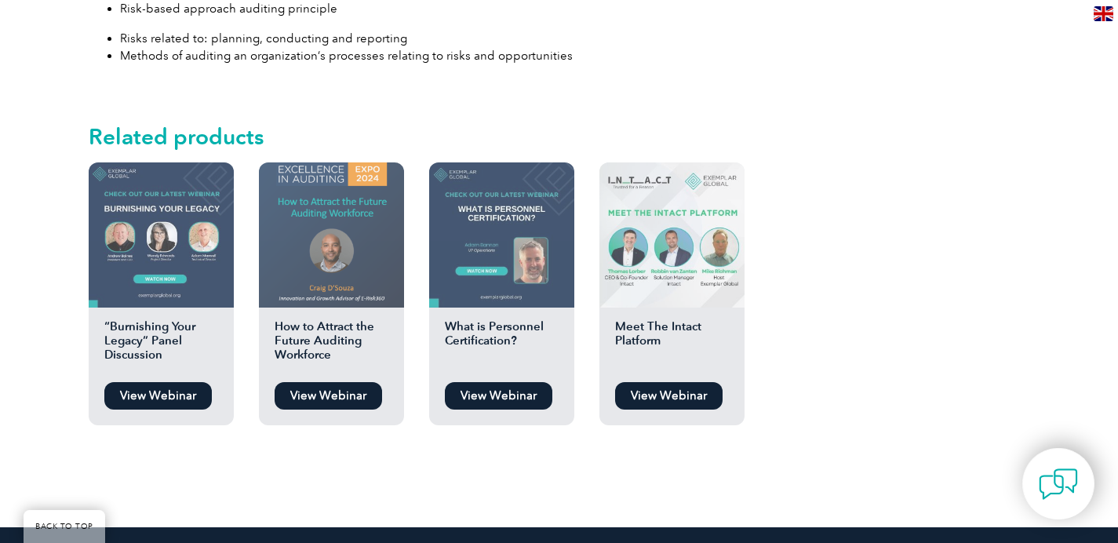
click at [495, 334] on h2 "What is Personnel Certification?" at bounding box center [501, 346] width 145 height 55
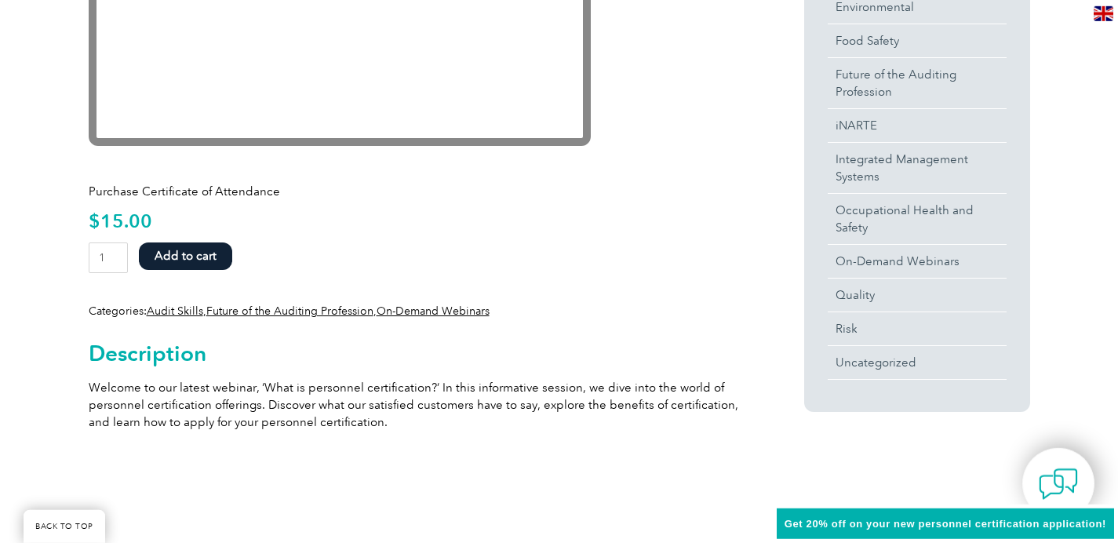
scroll to position [540, 0]
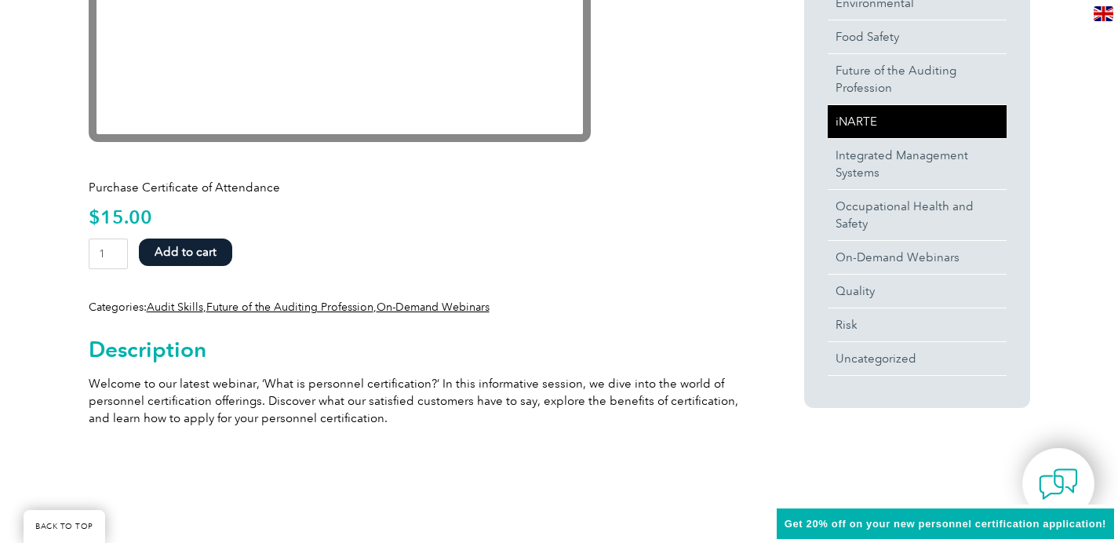
click at [873, 129] on link "iNARTE" at bounding box center [917, 121] width 179 height 33
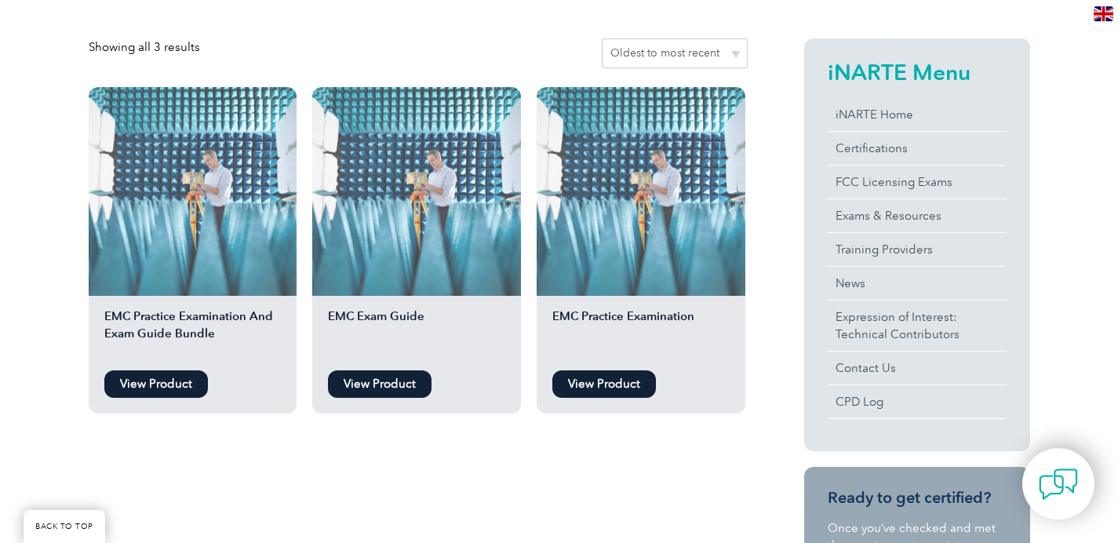
scroll to position [377, 0]
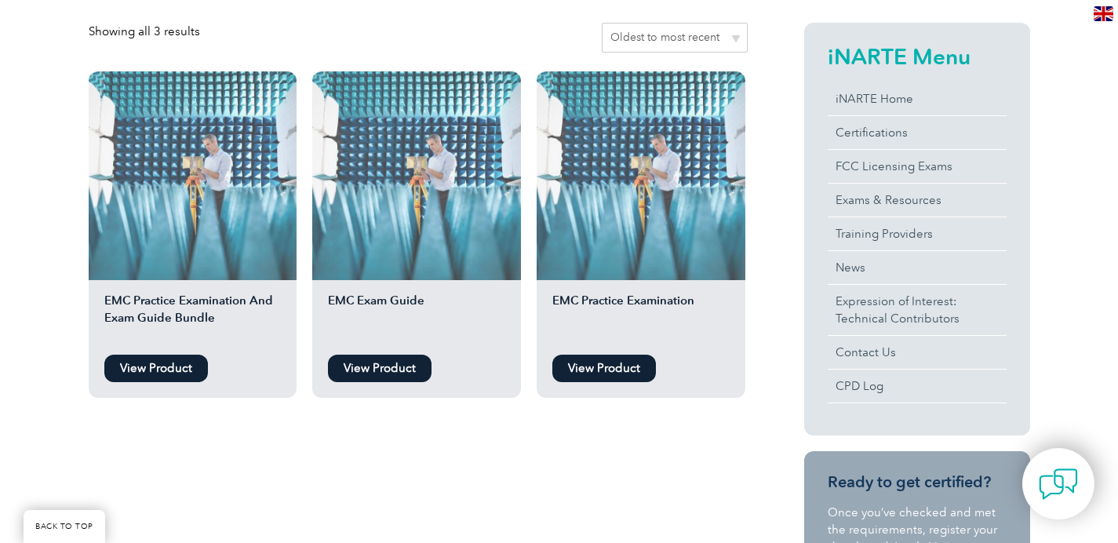
click at [148, 370] on link "View Product" at bounding box center [156, 368] width 104 height 27
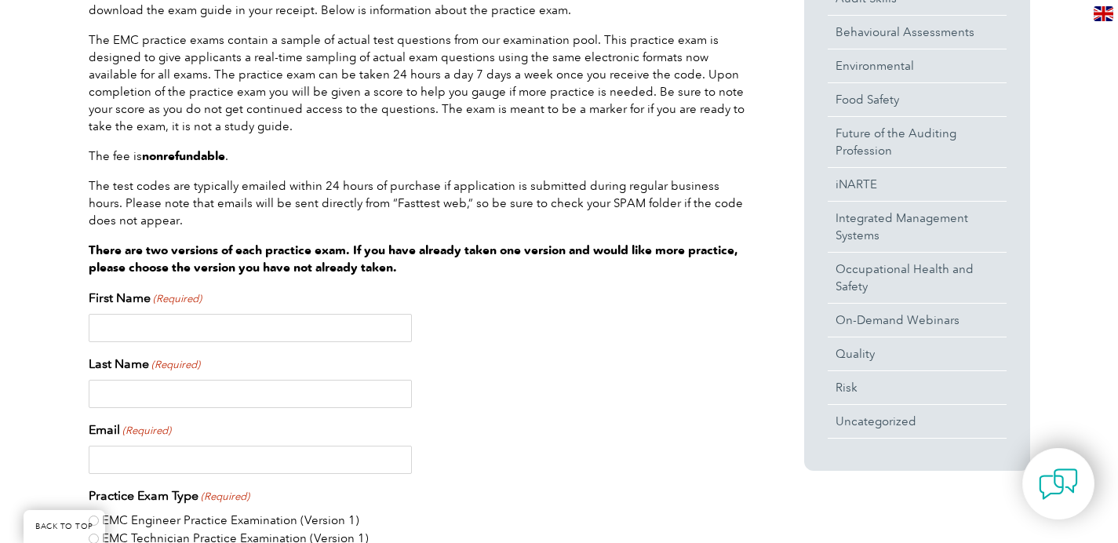
scroll to position [364, 0]
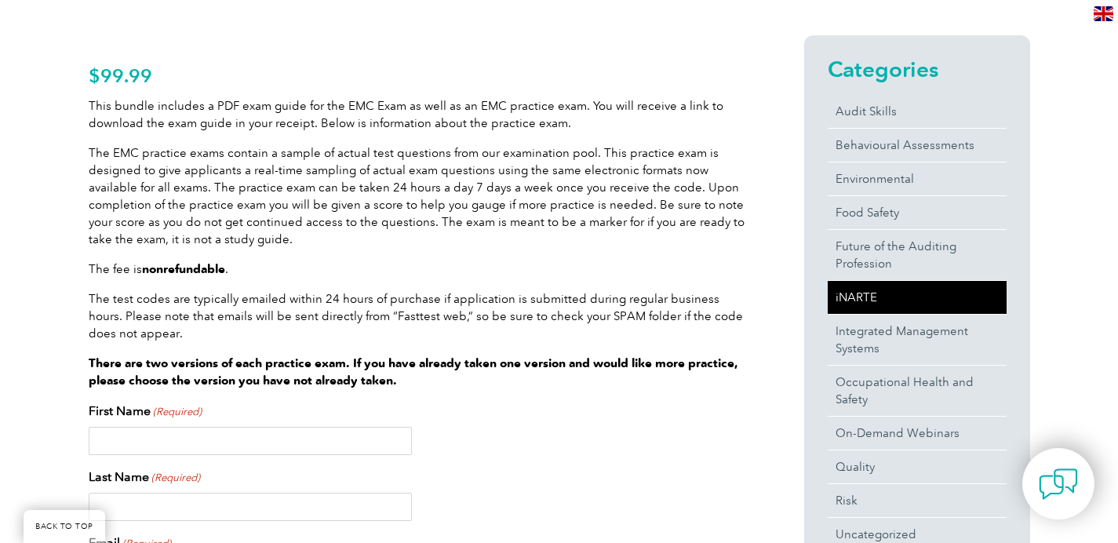
click at [882, 294] on link "iNARTE" at bounding box center [917, 297] width 179 height 33
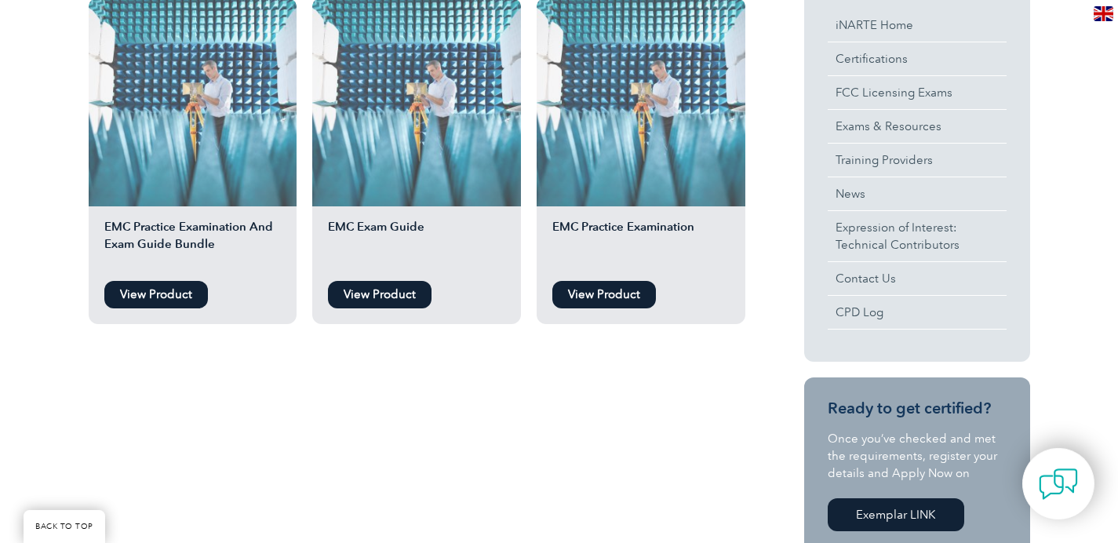
scroll to position [138, 0]
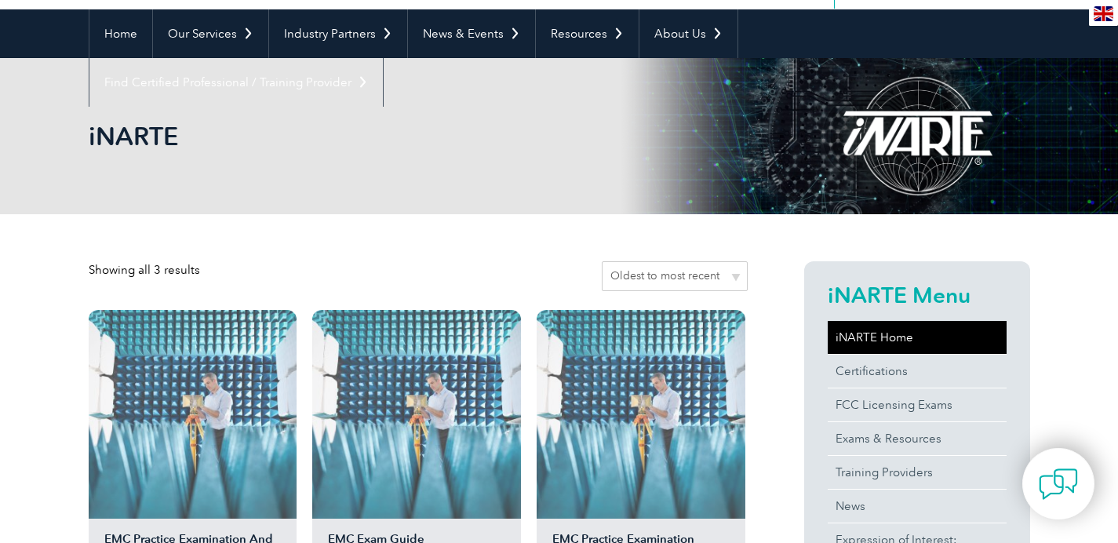
click at [869, 334] on link "iNARTE Home" at bounding box center [917, 337] width 179 height 33
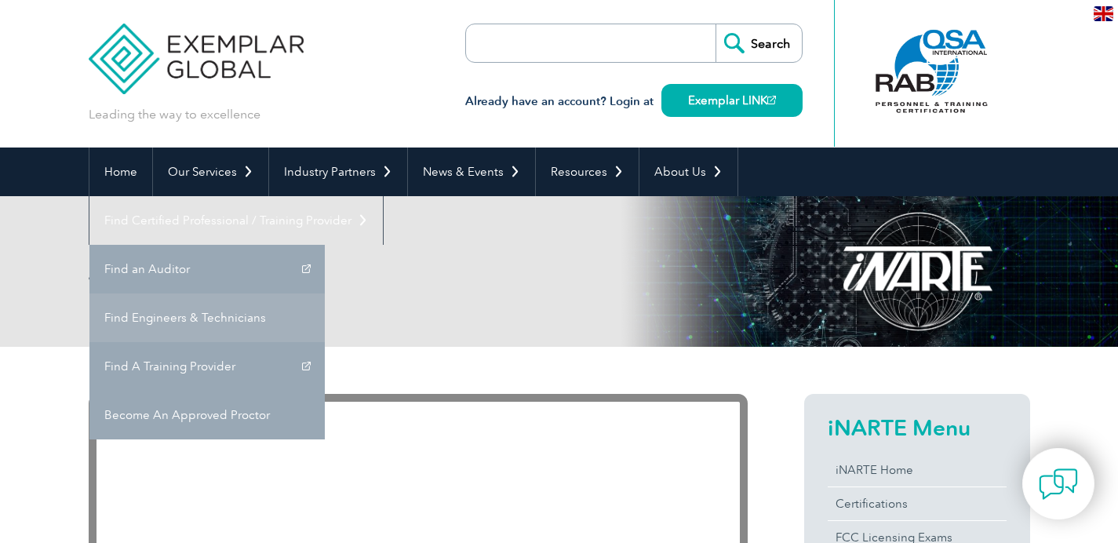
click at [325, 294] on link "Find Engineers & Technicians" at bounding box center [206, 318] width 235 height 49
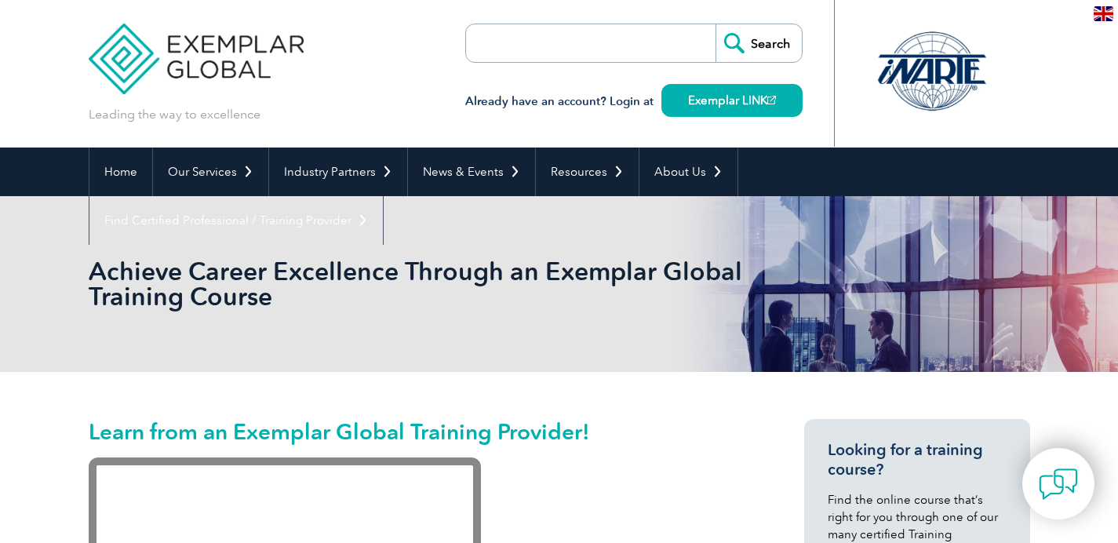
click at [590, 48] on input "search" at bounding box center [556, 43] width 165 height 38
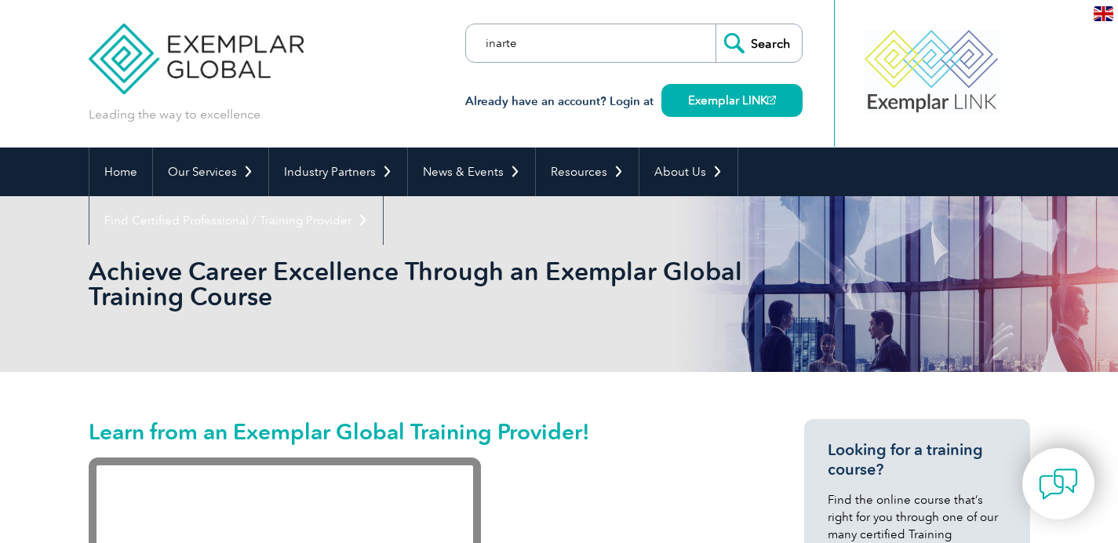
type input "inarte"
click at [716, 24] on input "Search" at bounding box center [759, 43] width 86 height 38
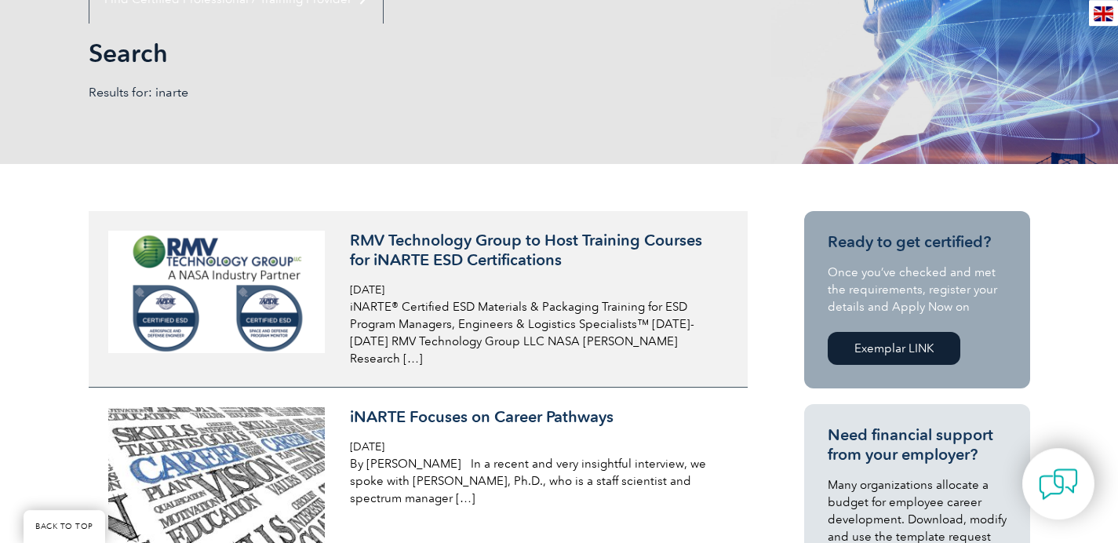
scroll to position [226, 0]
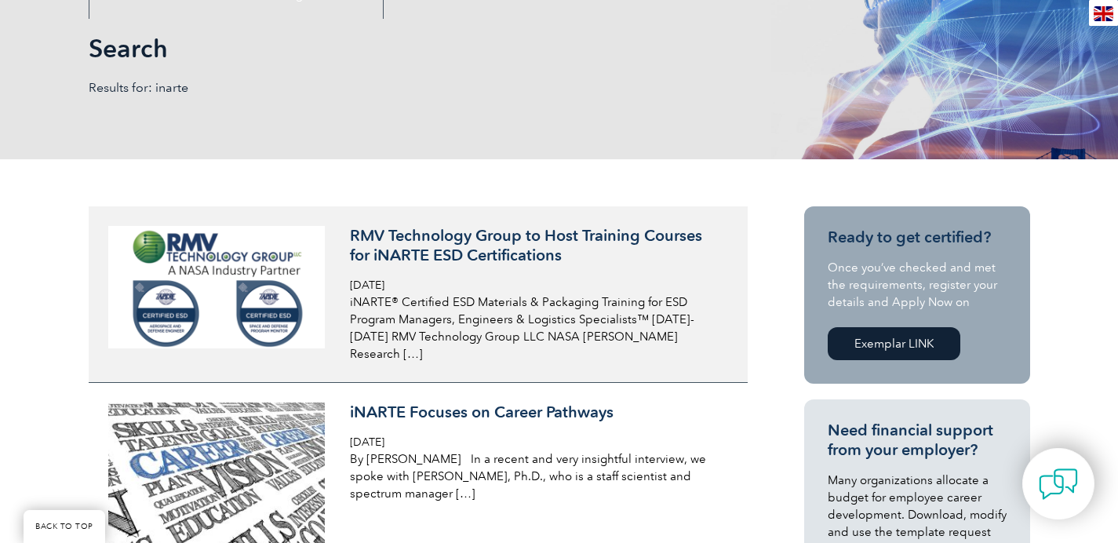
click at [535, 239] on h3 "RMV Technology Group to Host Training Courses for iNARTE ESD Certifications" at bounding box center [536, 245] width 372 height 39
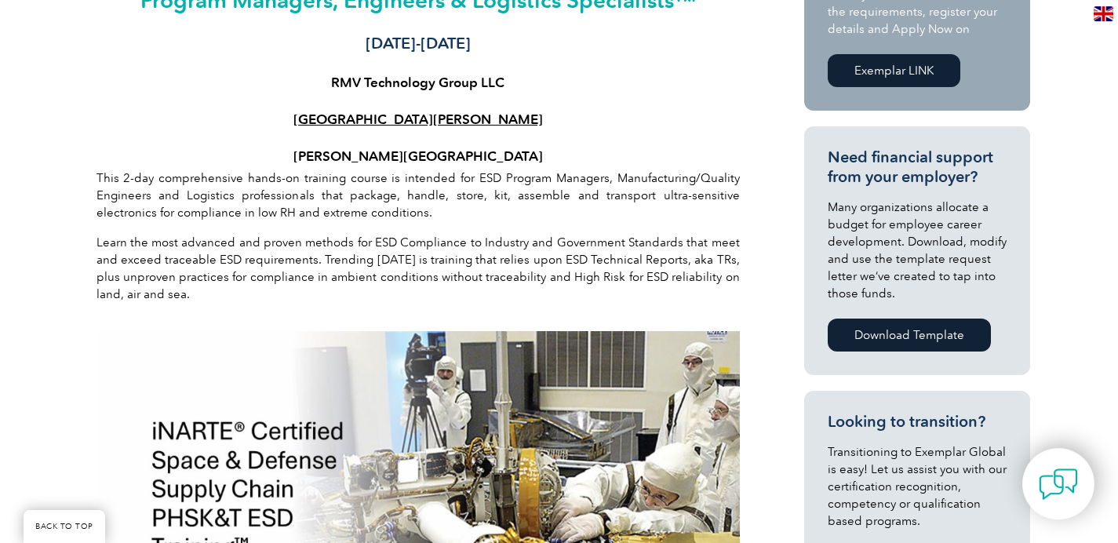
scroll to position [716, 0]
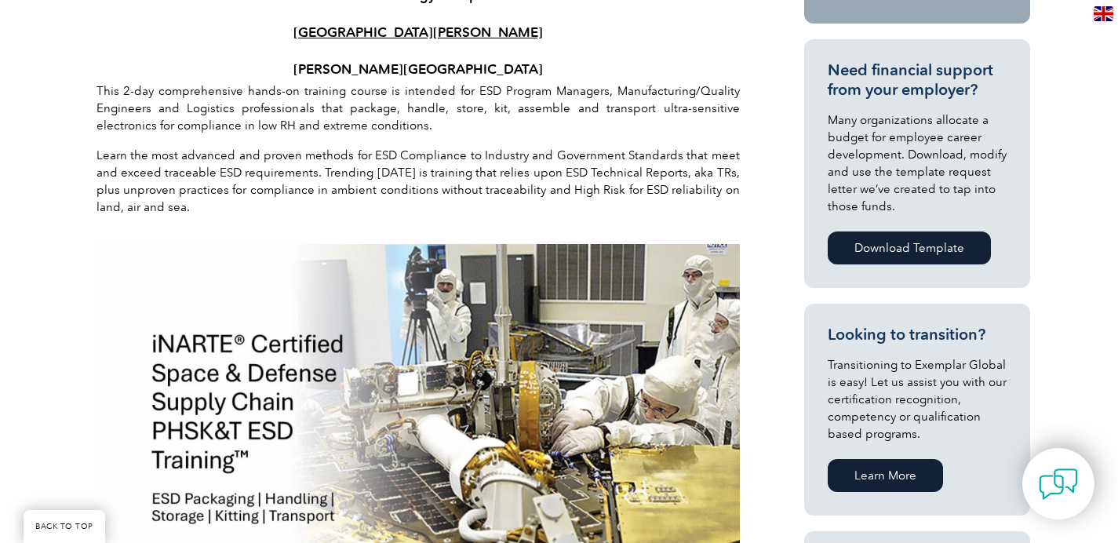
click at [841, 474] on link "Learn More" at bounding box center [885, 475] width 115 height 33
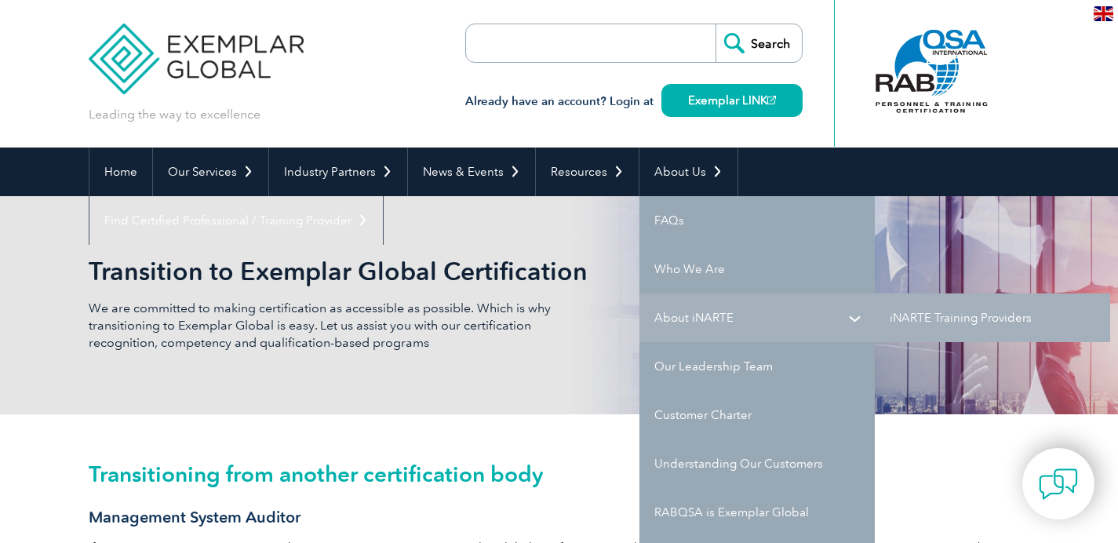
click at [694, 313] on link "About iNARTE" at bounding box center [757, 318] width 235 height 49
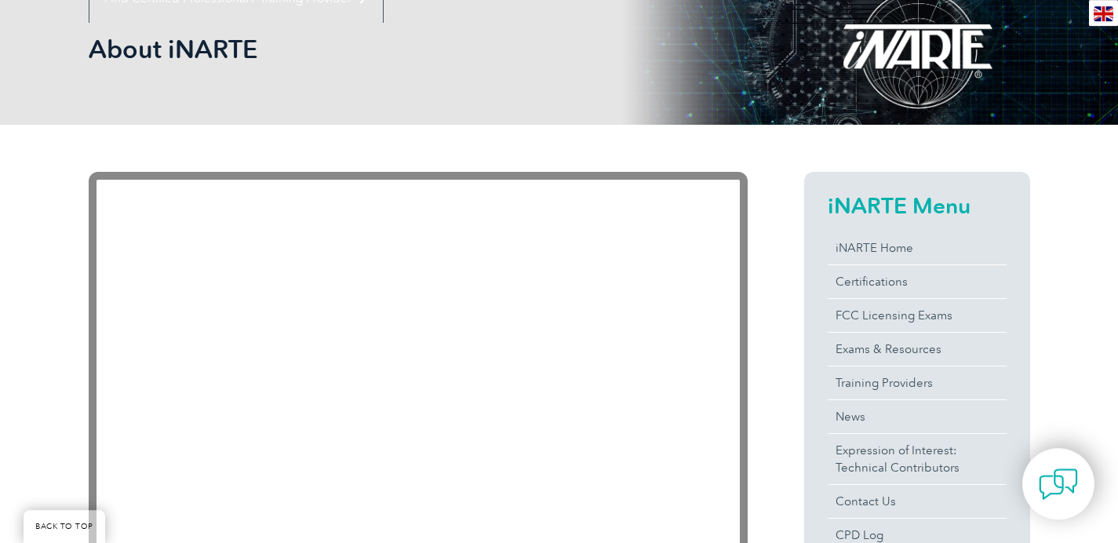
scroll to position [239, 0]
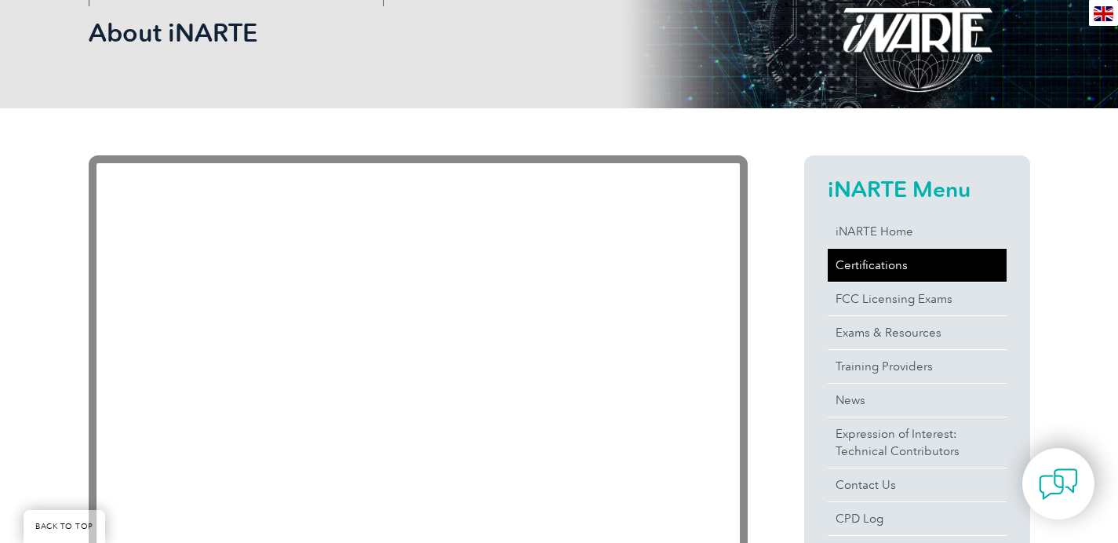
click at [871, 258] on link "Certifications" at bounding box center [917, 265] width 179 height 33
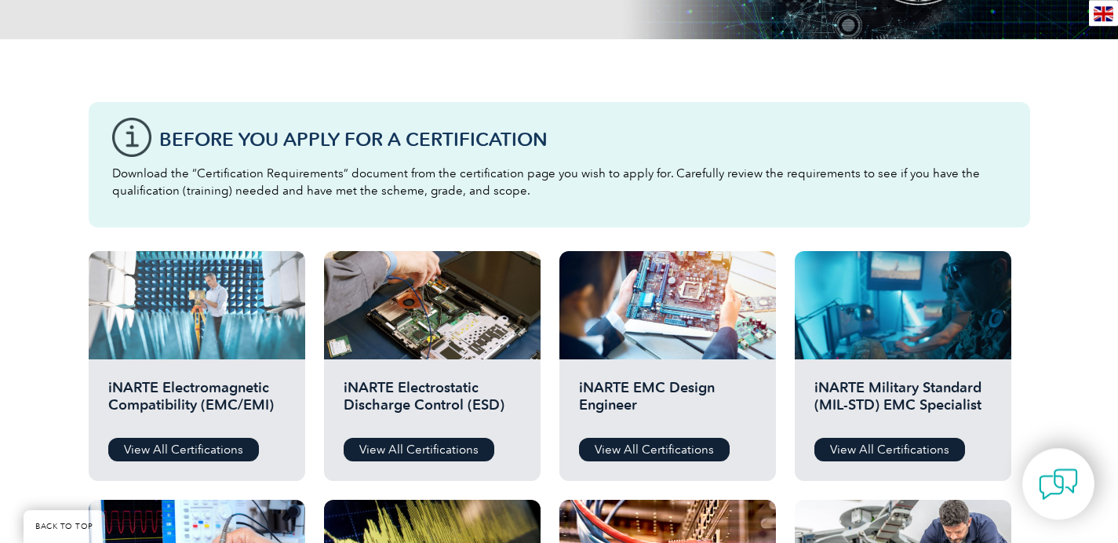
scroll to position [490, 0]
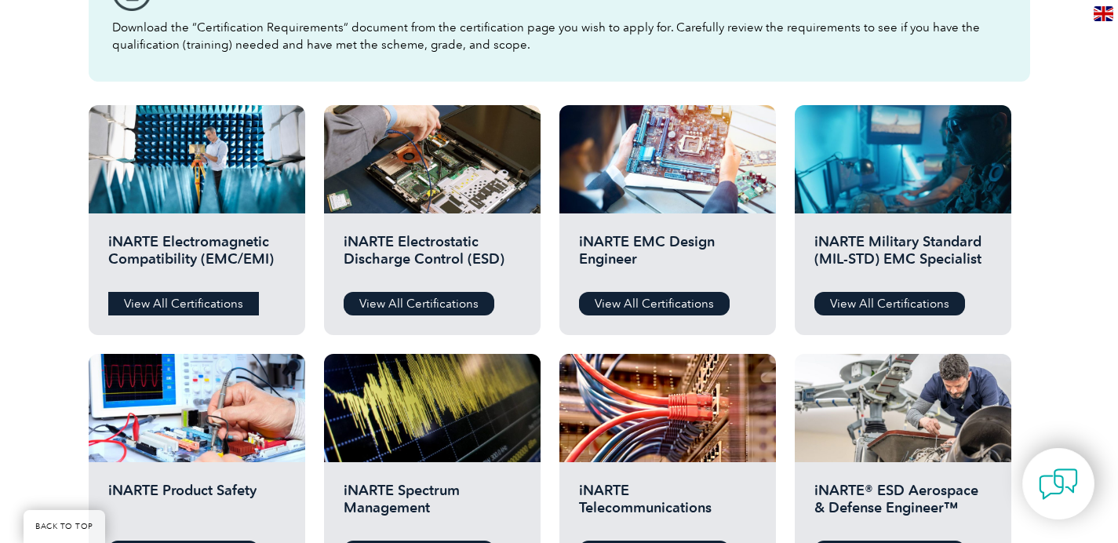
click at [210, 308] on link "View All Certifications" at bounding box center [183, 304] width 151 height 24
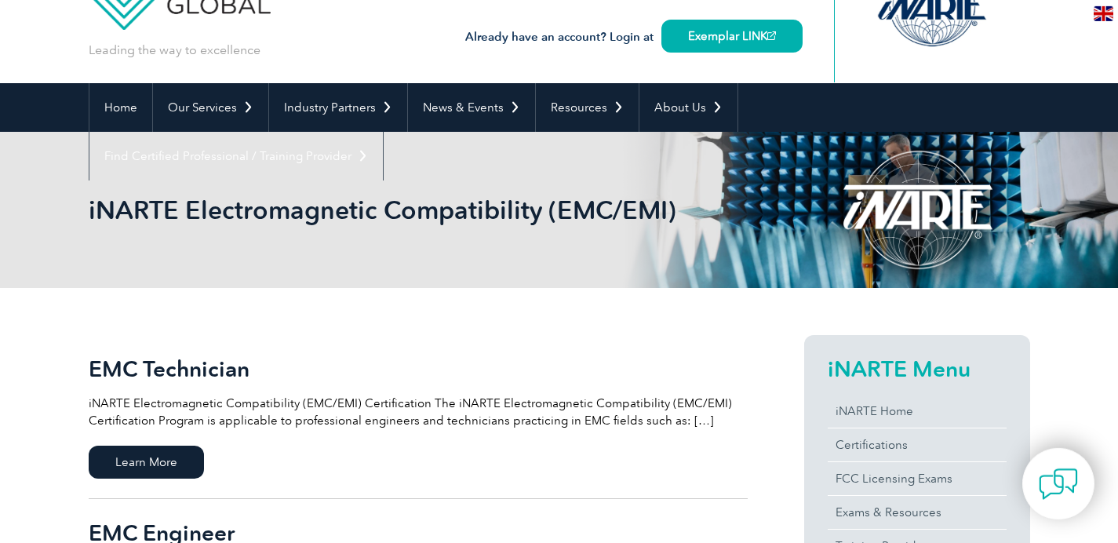
scroll to position [301, 0]
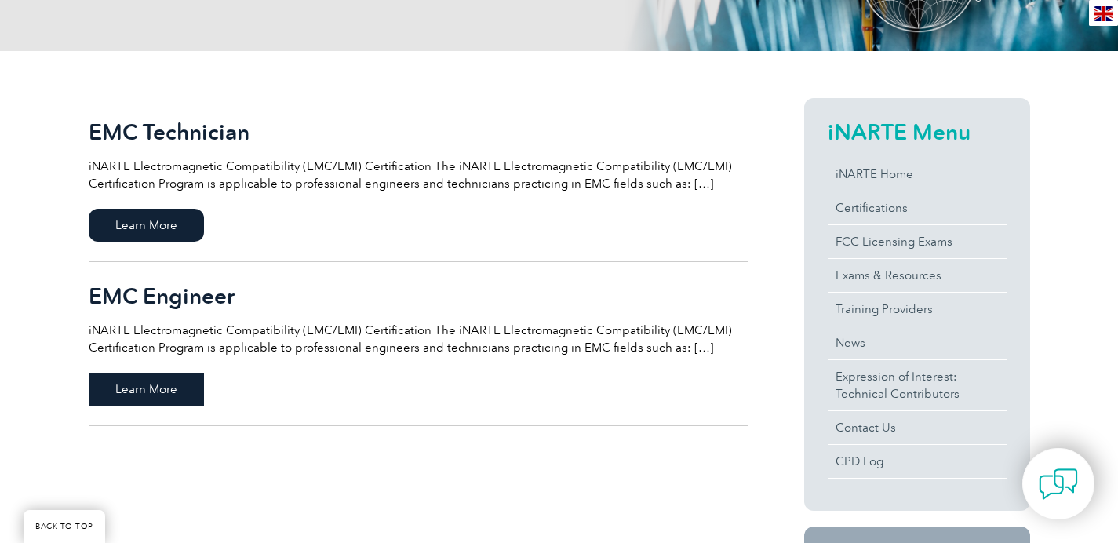
click at [179, 386] on span "Learn More" at bounding box center [146, 389] width 115 height 33
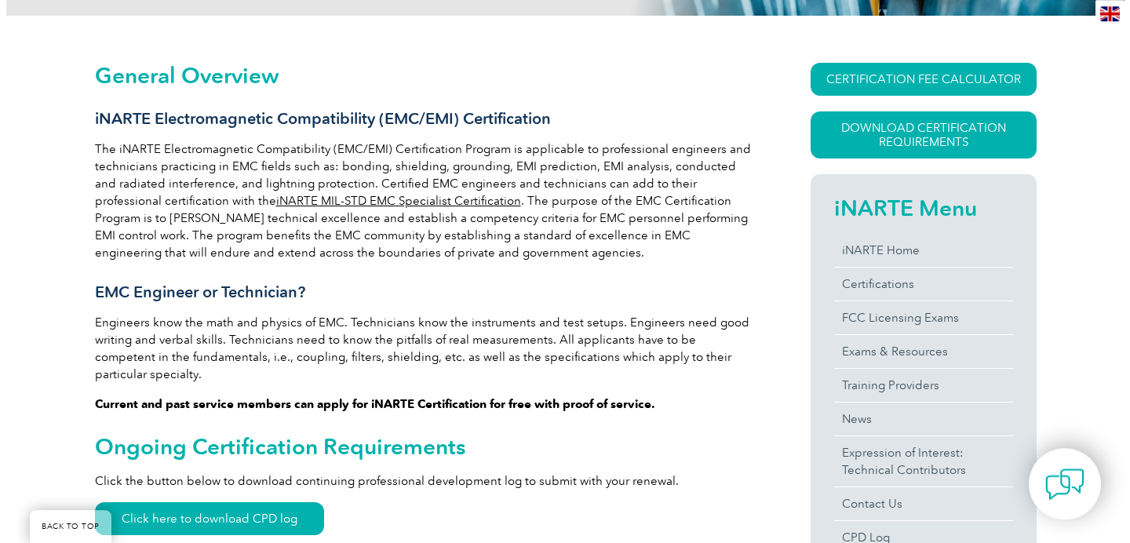
scroll to position [402, 0]
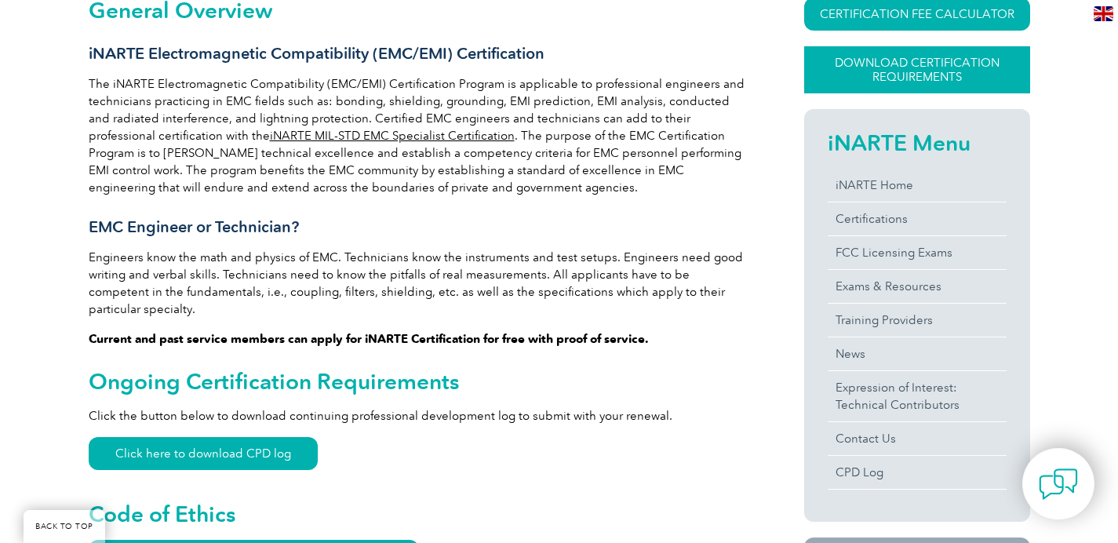
click at [846, 81] on link "Download Certification Requirements" at bounding box center [917, 69] width 226 height 47
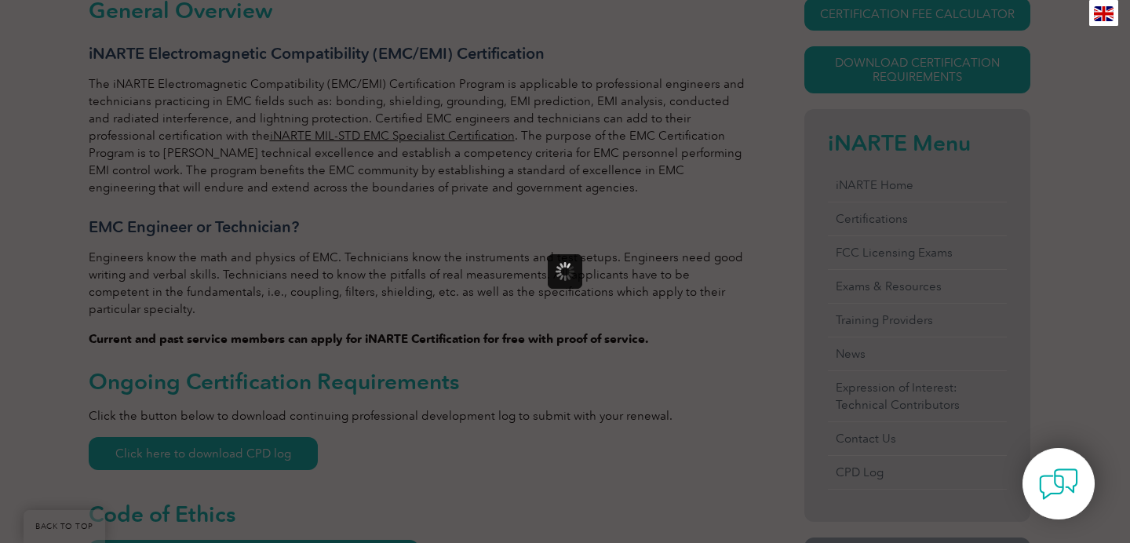
scroll to position [0, 0]
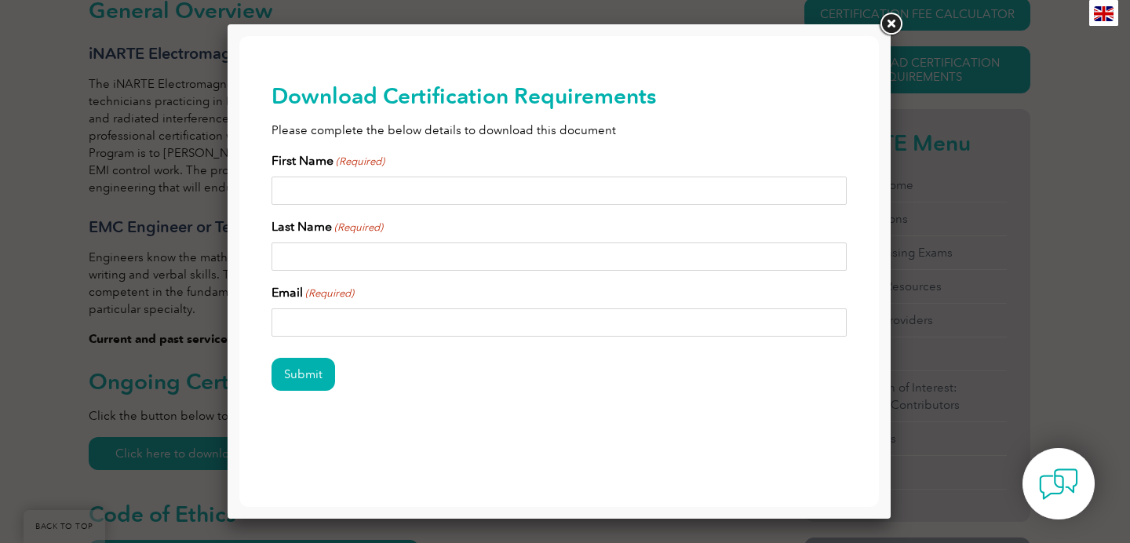
click at [655, 189] on input "First Name (Required)" at bounding box center [560, 191] width 576 height 28
type input "Chris"
type input "Tannery"
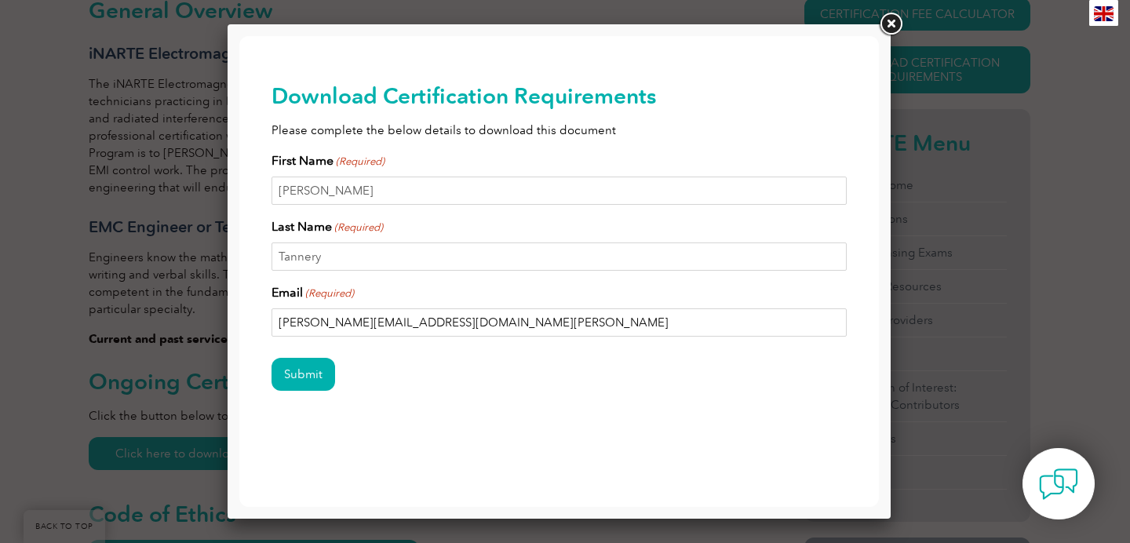
type input "chris.tannery@csu.fullerton.edu"
click at [272, 358] on input "Submit" at bounding box center [304, 374] width 64 height 33
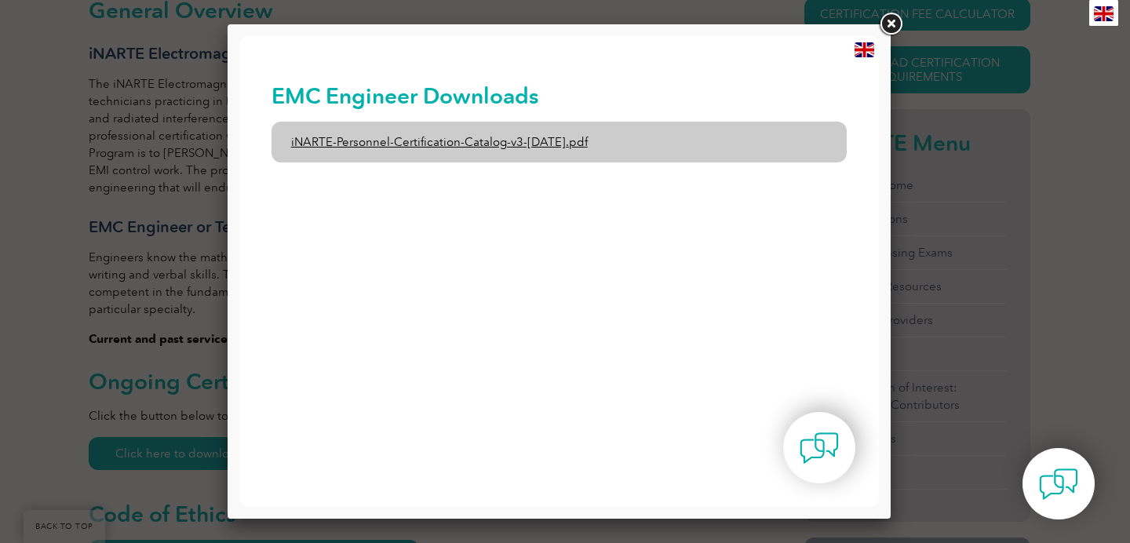
click at [503, 155] on link "iNARTE-Personnel-Certification-Catalog-v3-1-Dec2024.pdf" at bounding box center [560, 142] width 576 height 41
